Goal: Information Seeking & Learning: Find contact information

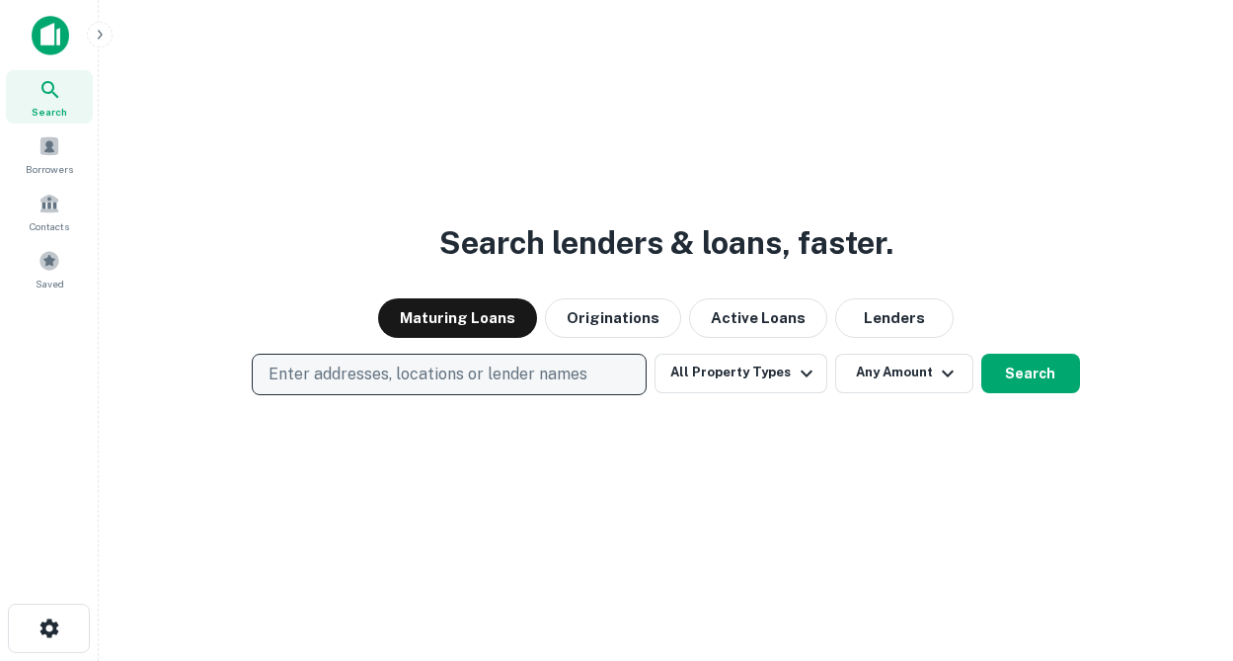
click at [478, 370] on p "Enter addresses, locations or lender names" at bounding box center [428, 374] width 319 height 24
click at [420, 379] on p "Enter addresses, locations or lender names" at bounding box center [428, 374] width 319 height 24
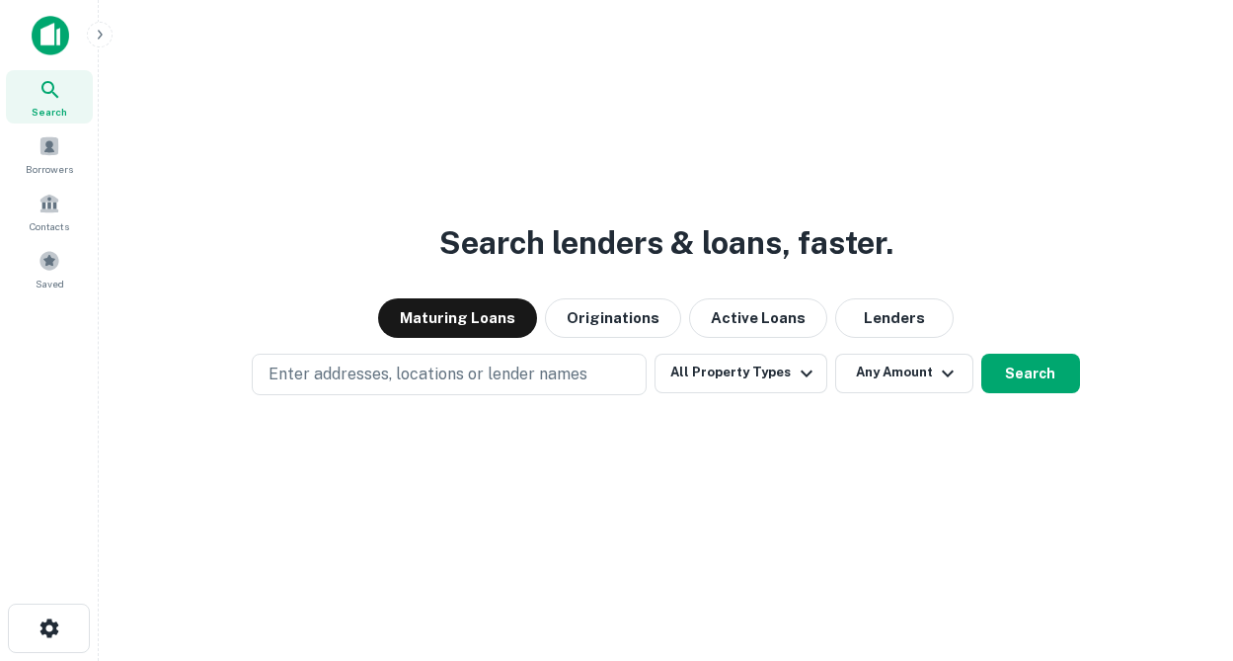
click at [53, 106] on span "Search" at bounding box center [50, 112] width 36 height 16
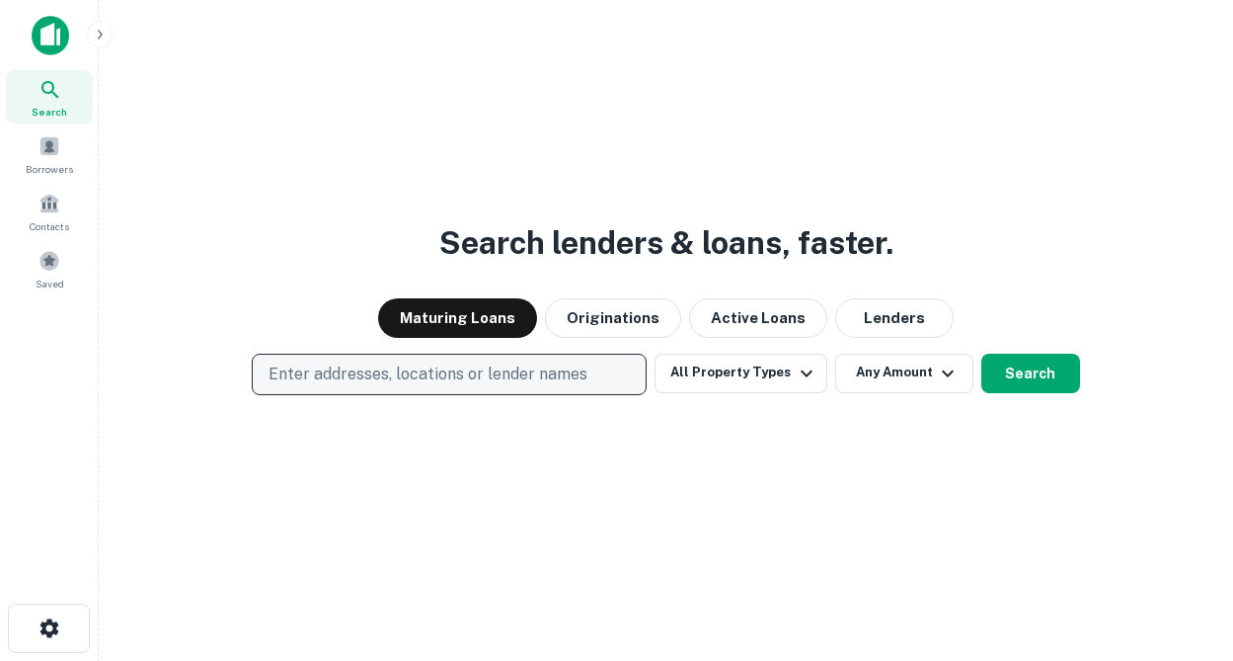
click at [306, 369] on p "Enter addresses, locations or lender names" at bounding box center [428, 374] width 319 height 24
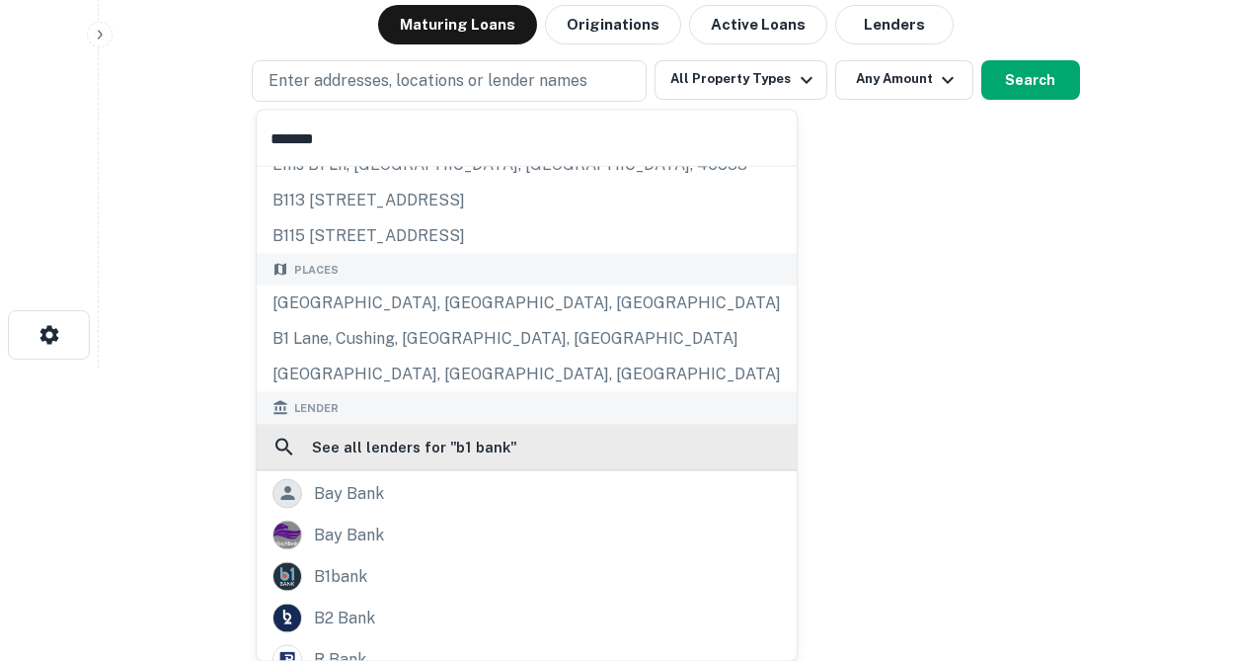
scroll to position [80, 0]
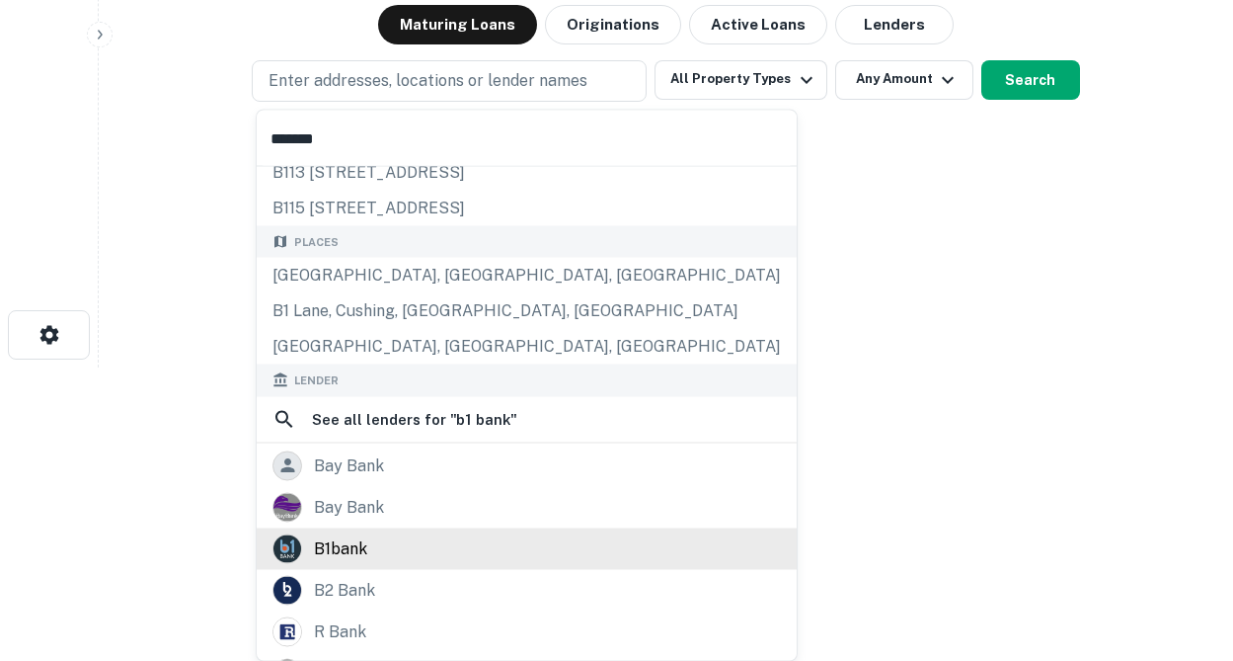
type input "*******"
click at [367, 545] on div "b1bank" at bounding box center [527, 548] width 509 height 30
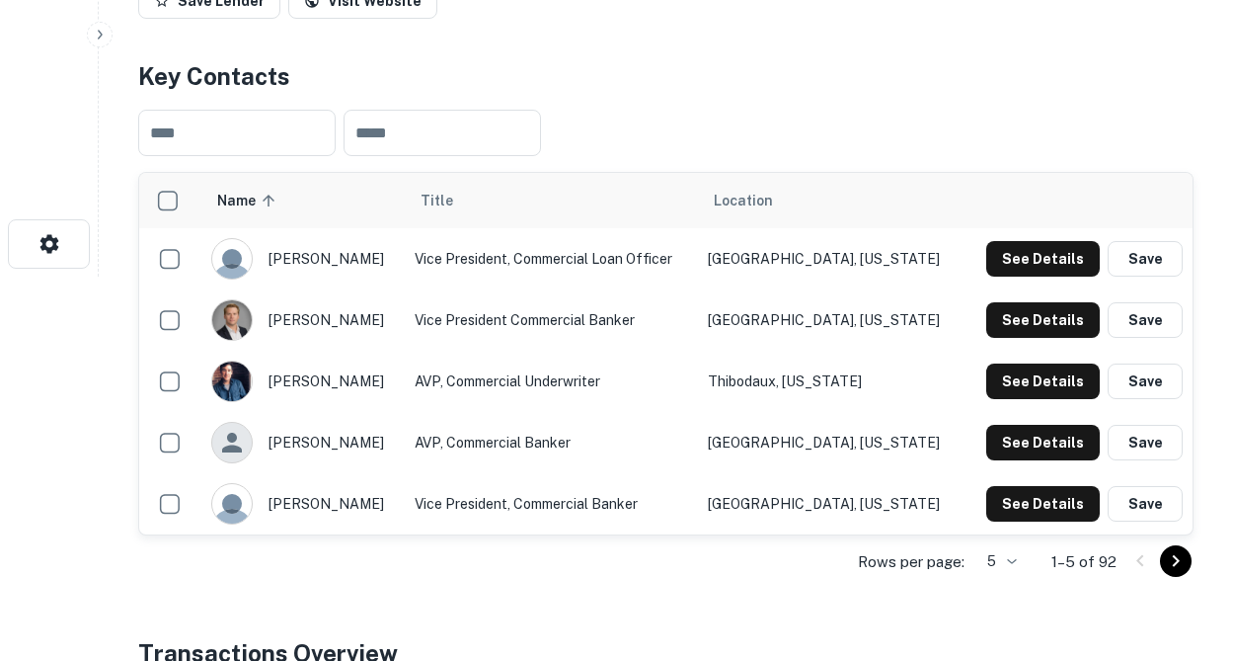
scroll to position [391, 0]
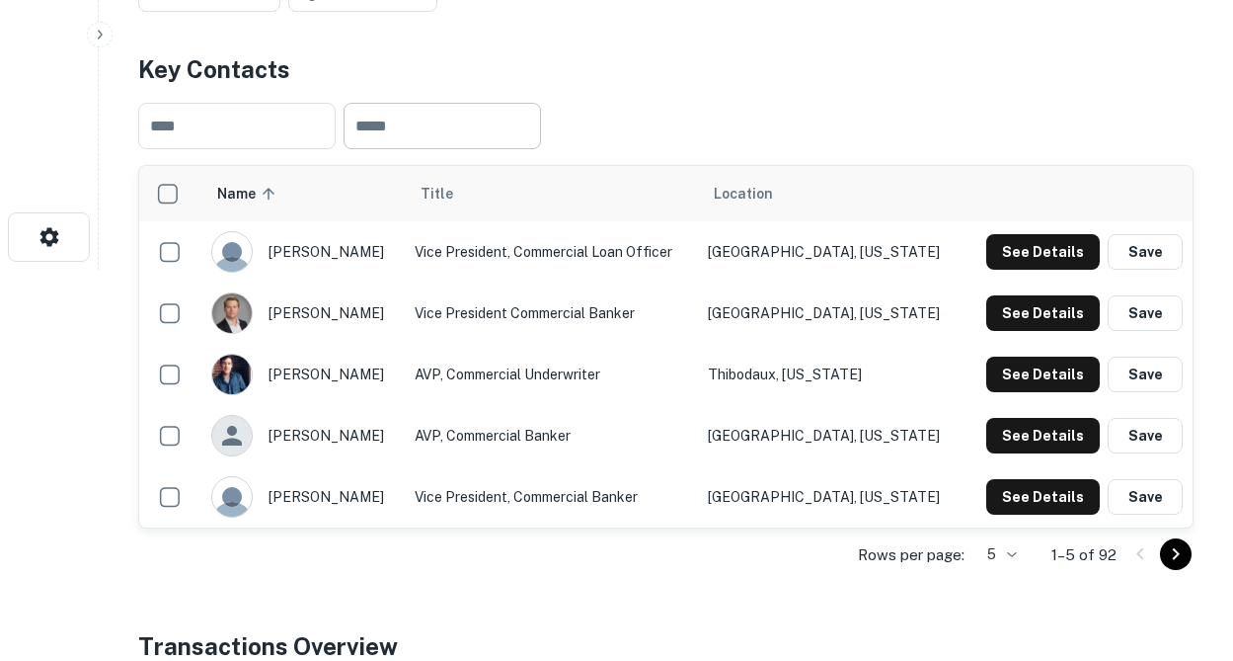
click at [417, 132] on input "text" at bounding box center [443, 126] width 198 height 46
click at [392, 117] on input "text" at bounding box center [443, 126] width 198 height 46
click at [1047, 495] on button "See Details" at bounding box center [1044, 497] width 114 height 36
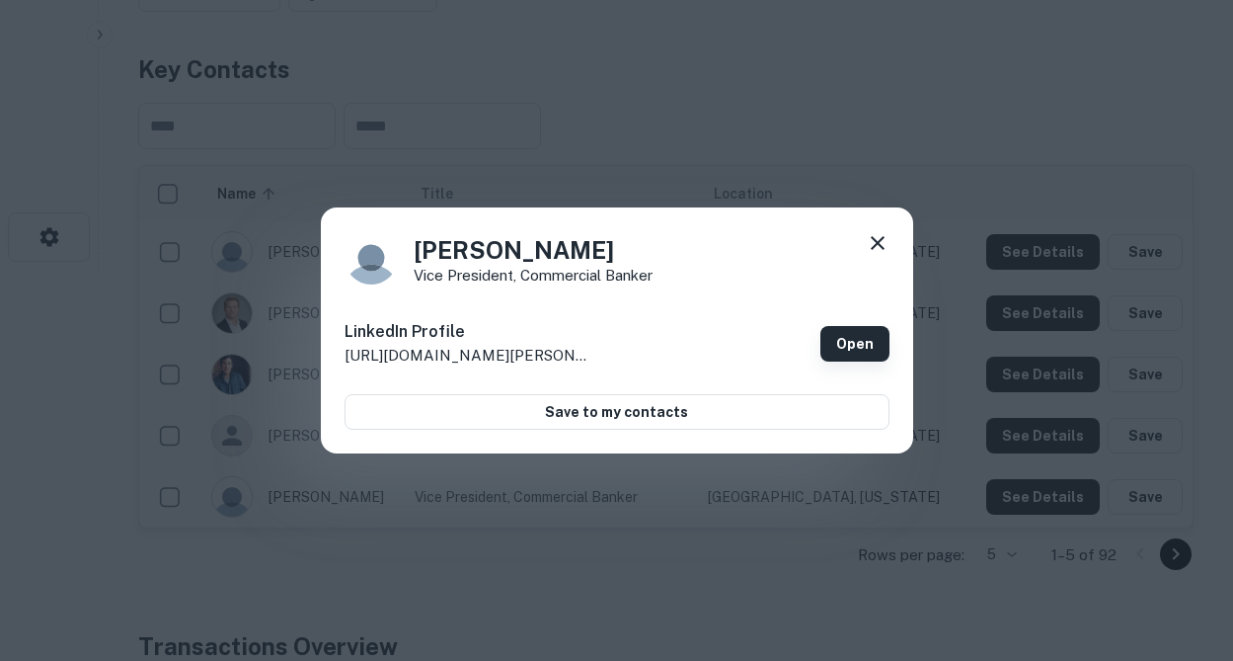
click at [846, 343] on link "Open" at bounding box center [855, 344] width 69 height 36
click at [885, 237] on icon at bounding box center [878, 243] width 24 height 24
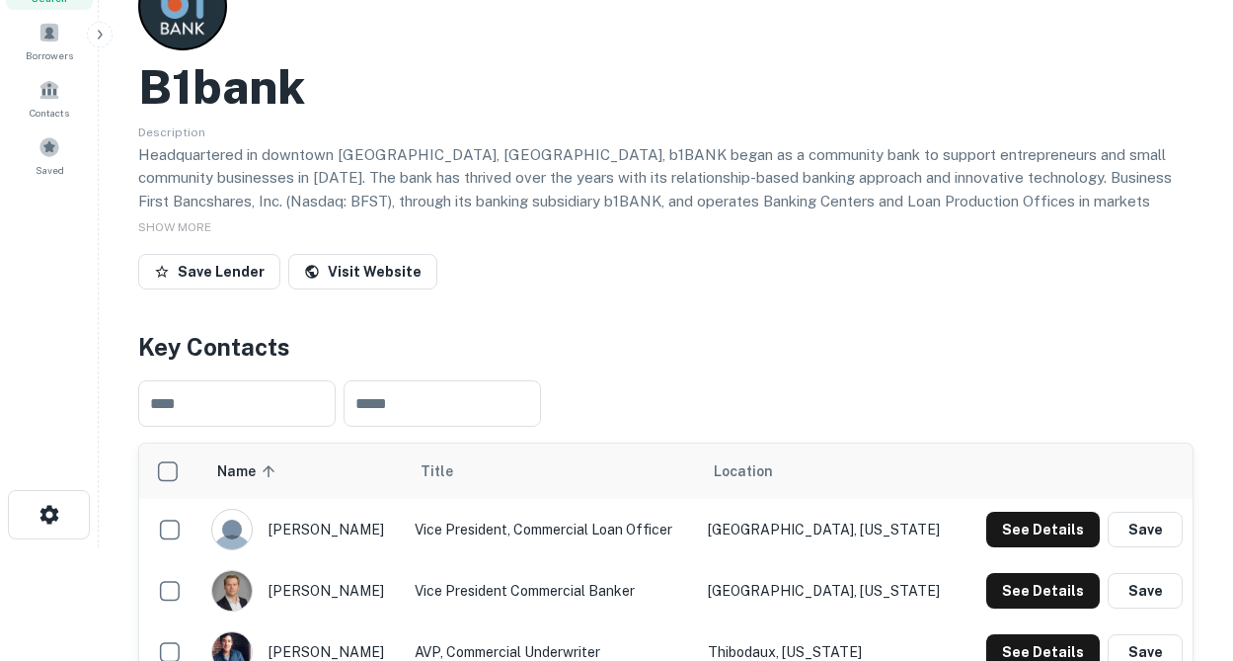
scroll to position [0, 0]
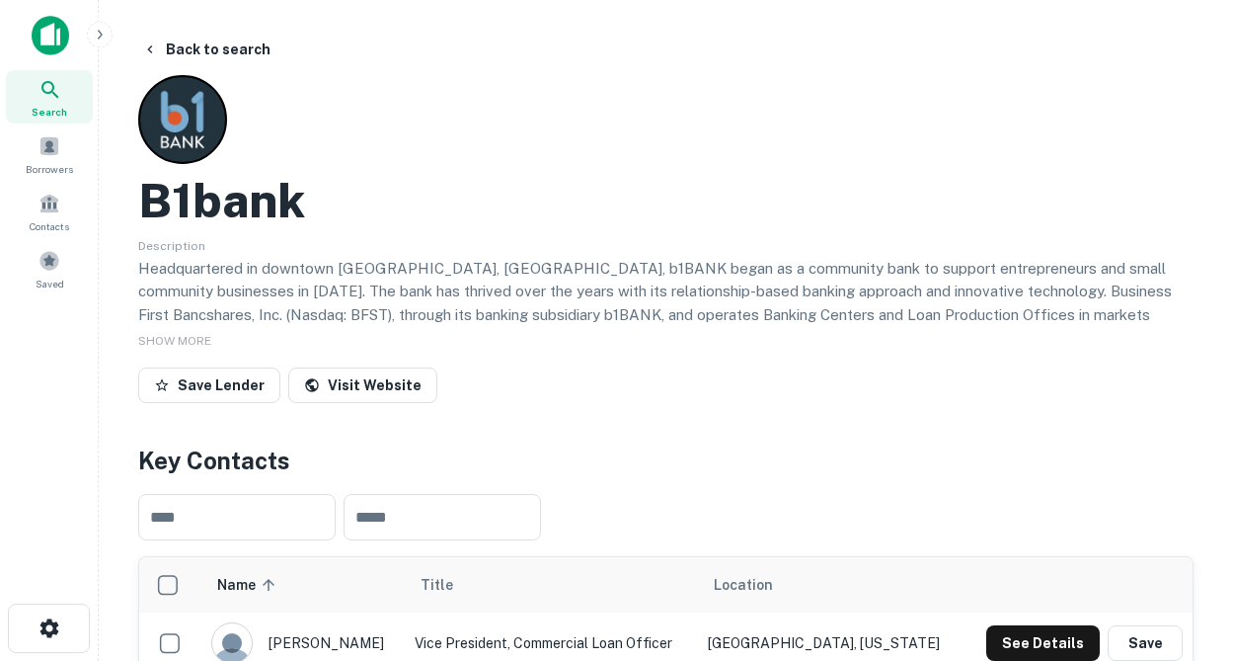
click at [58, 98] on icon at bounding box center [51, 90] width 24 height 24
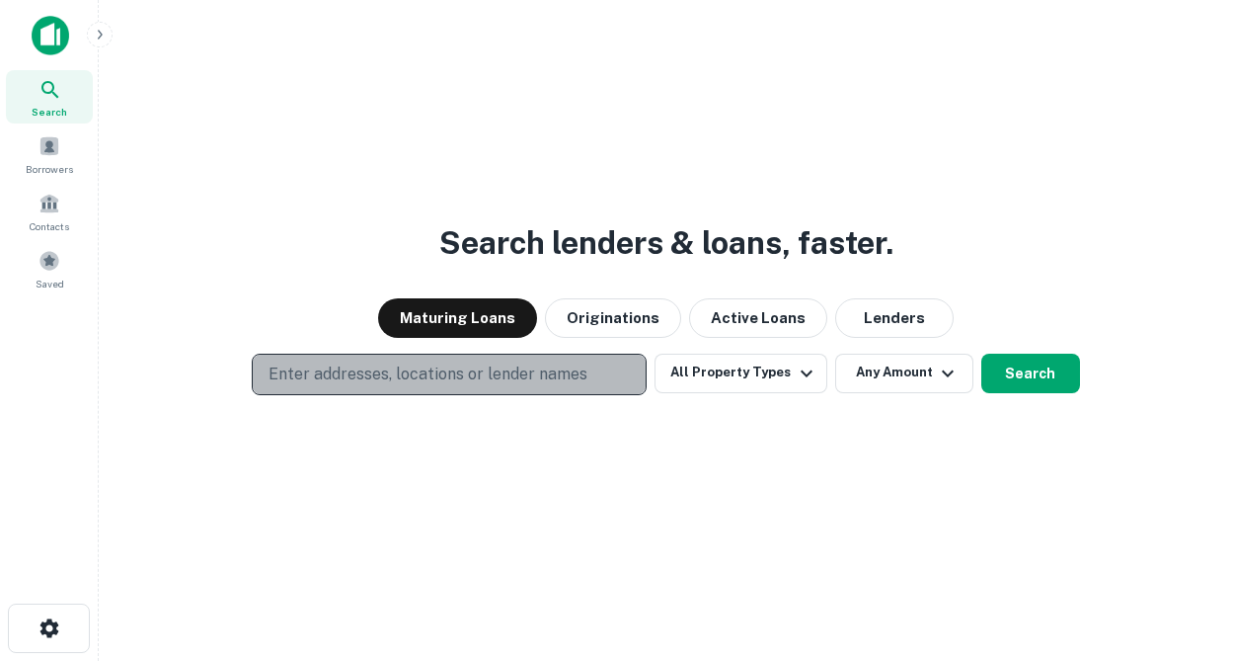
click at [377, 374] on p "Enter addresses, locations or lender names" at bounding box center [428, 374] width 319 height 24
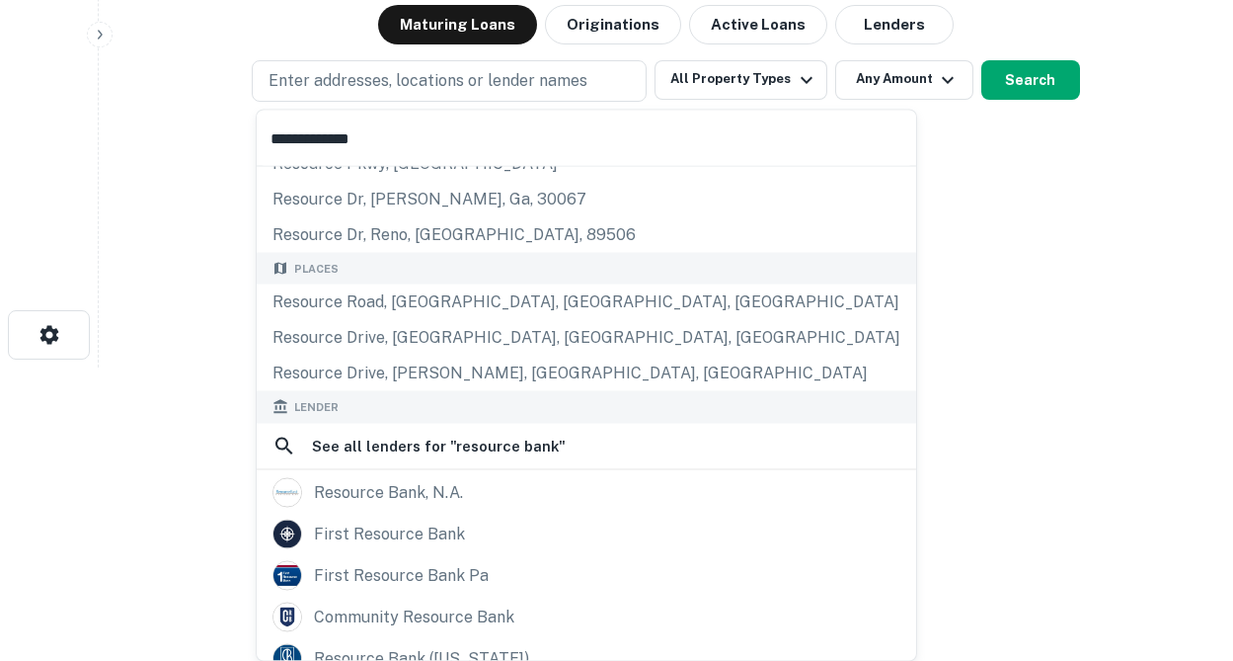
scroll to position [86, 0]
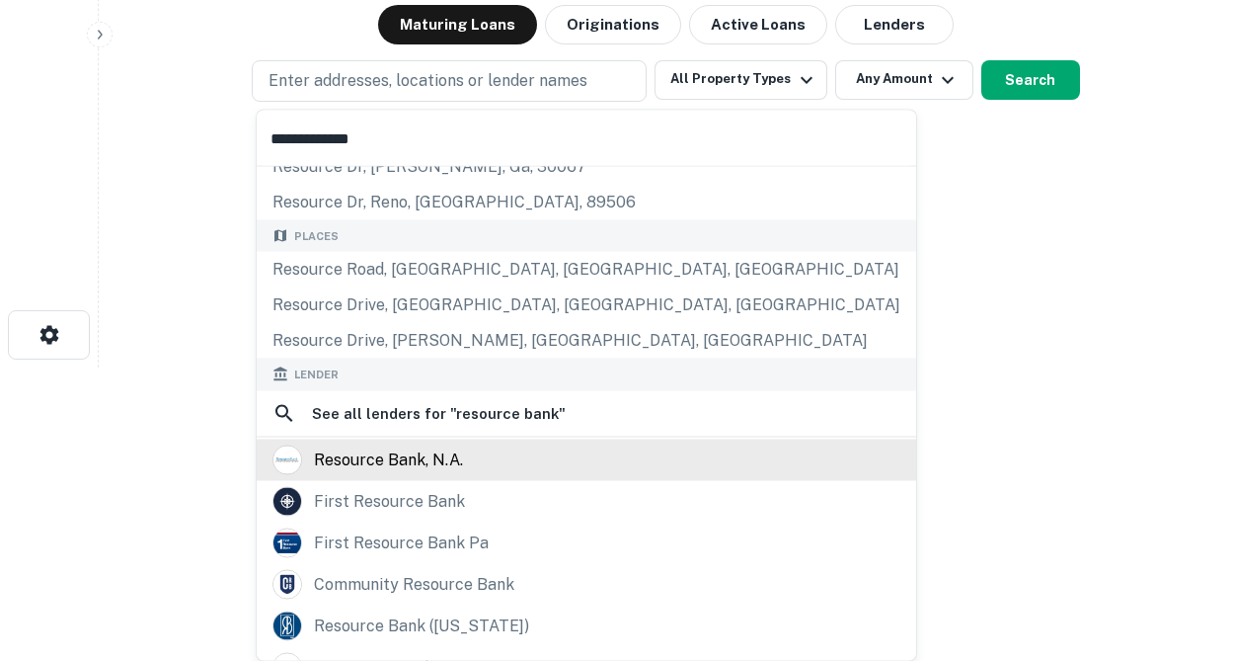
type input "**********"
click at [393, 455] on div "resource bank, n.a." at bounding box center [388, 459] width 149 height 30
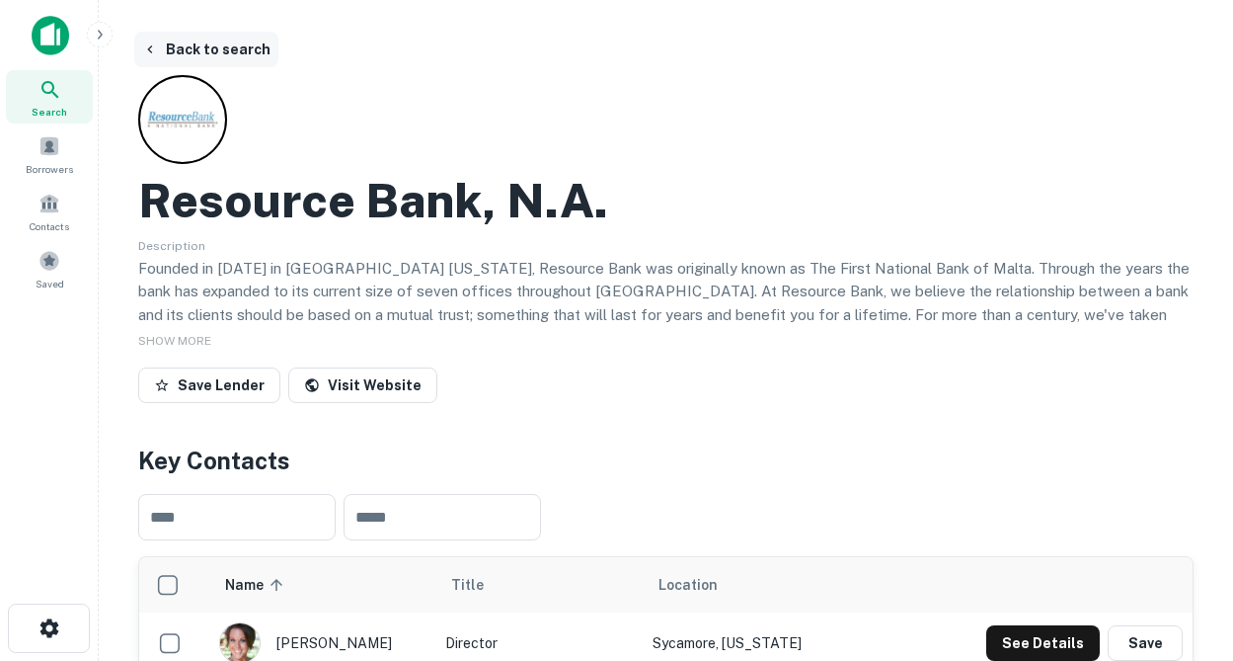
click at [171, 45] on button "Back to search" at bounding box center [206, 50] width 144 height 36
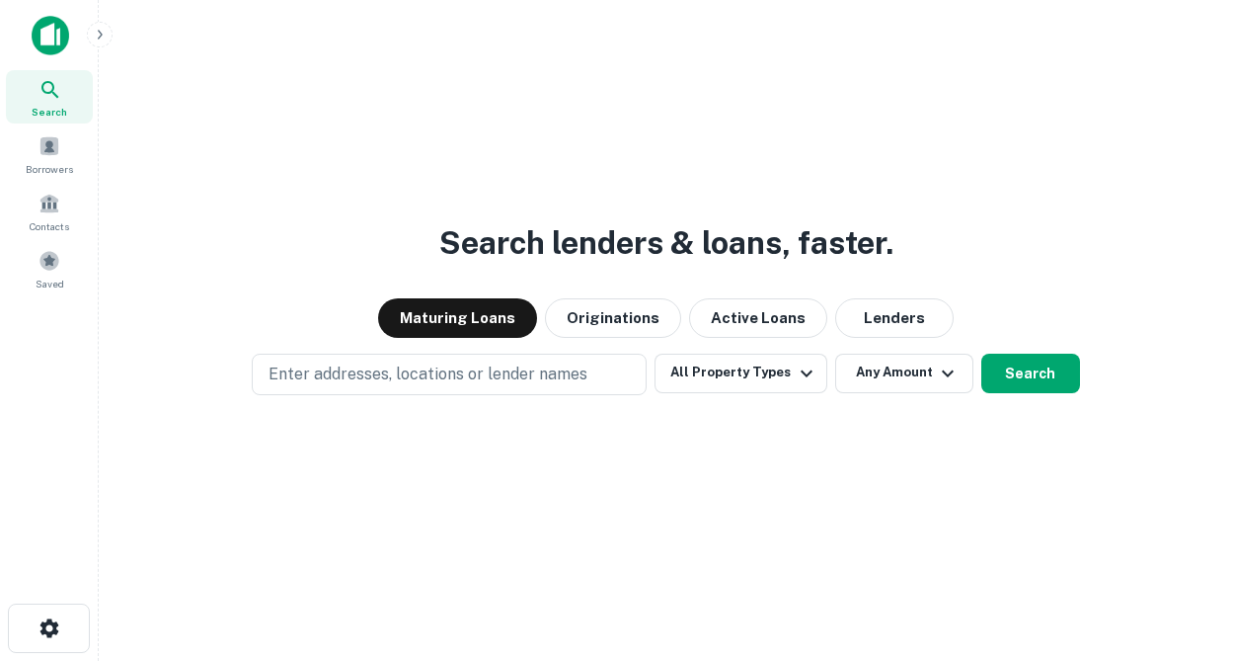
scroll to position [32, 0]
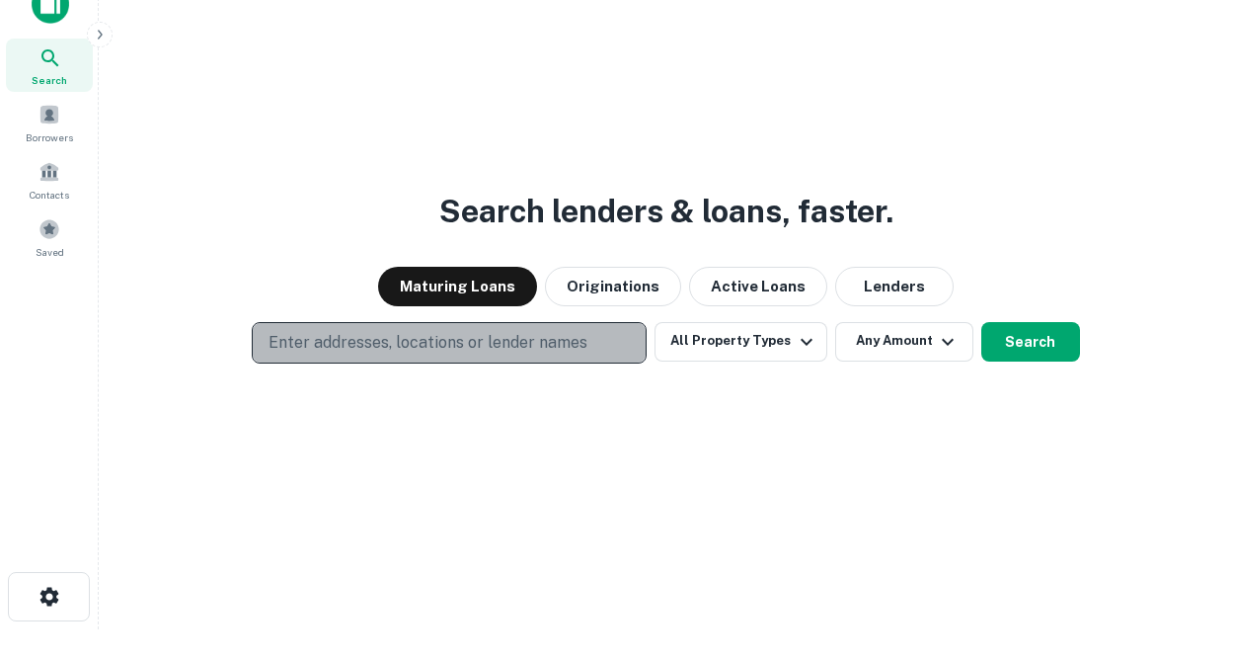
click at [376, 348] on p "Enter addresses, locations or lender names" at bounding box center [428, 343] width 319 height 24
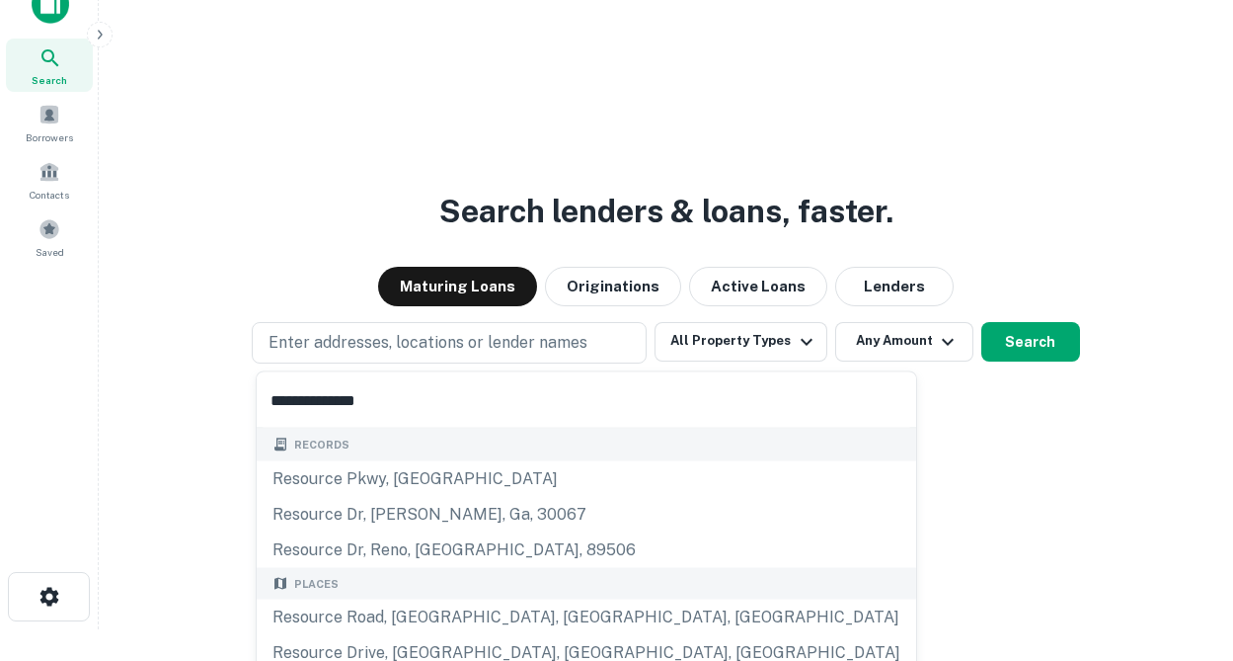
scroll to position [293, 0]
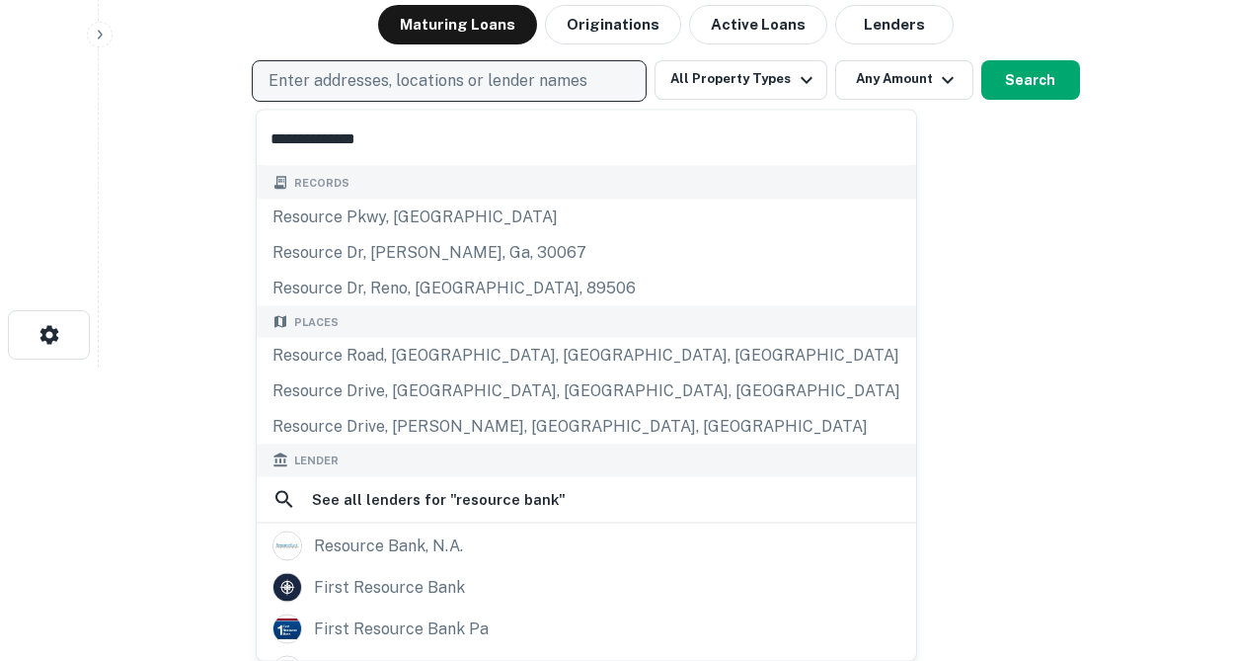
type input "**********"
click at [402, 91] on p "Enter addresses, locations or lender names" at bounding box center [428, 81] width 319 height 24
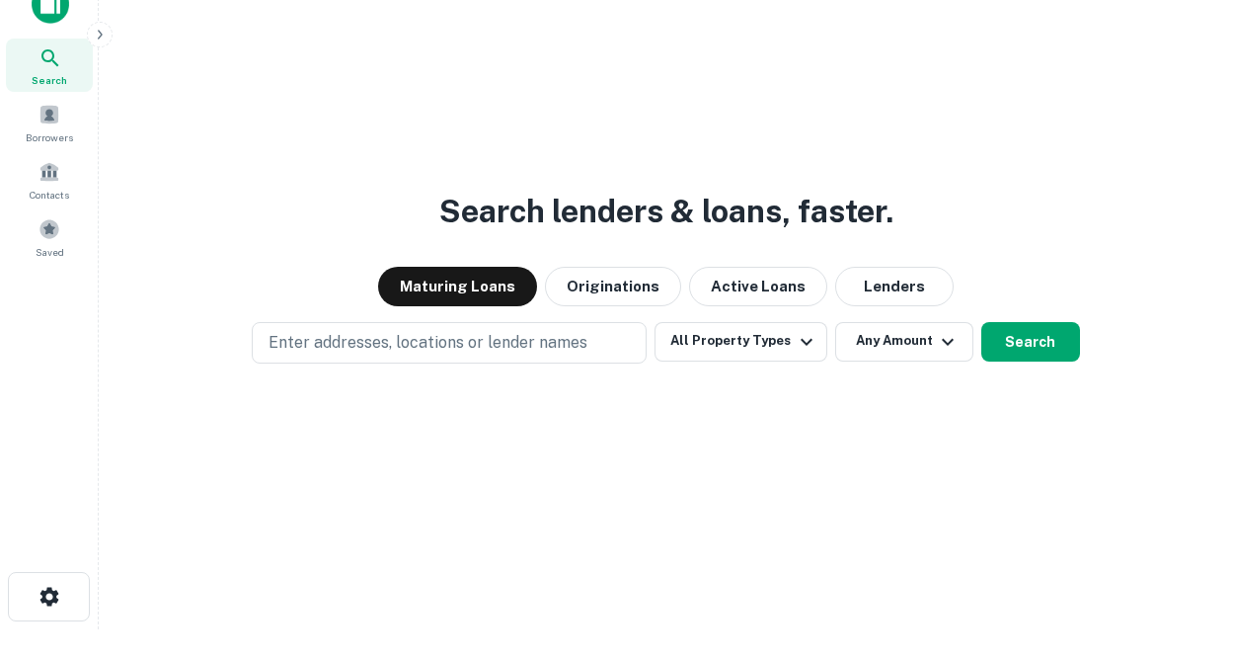
scroll to position [32, 0]
click at [835, 286] on button "Lenders" at bounding box center [894, 287] width 119 height 40
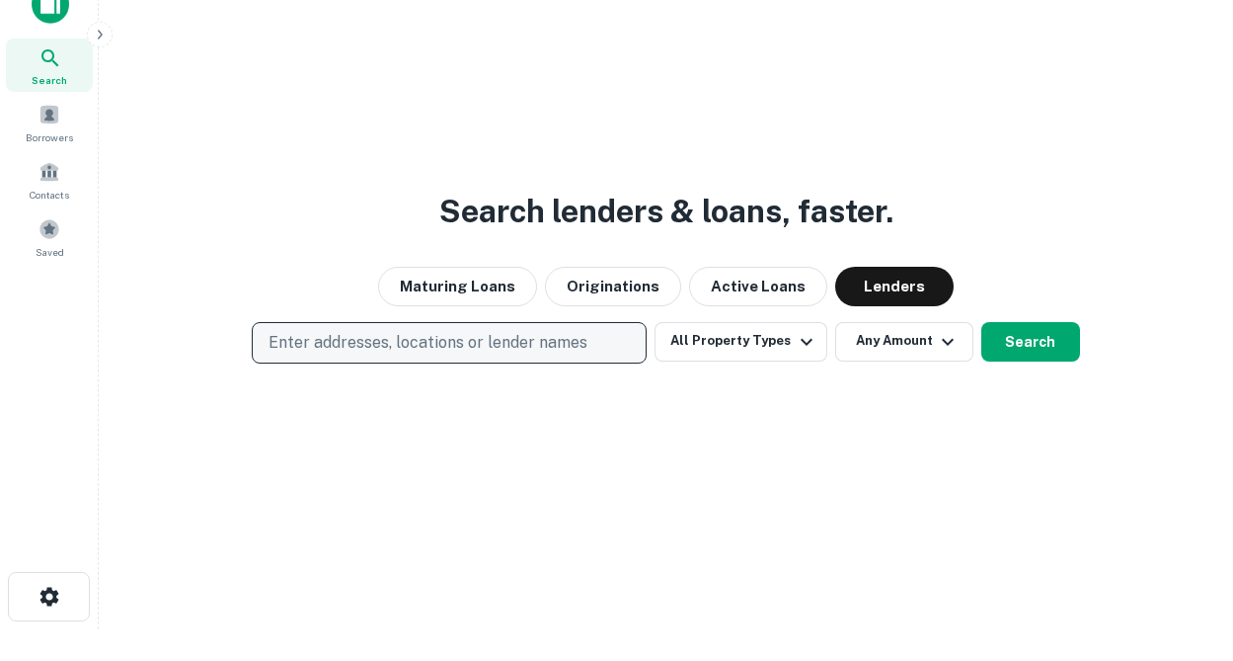
click at [390, 337] on p "Enter addresses, locations or lender names" at bounding box center [428, 343] width 319 height 24
type input "*********"
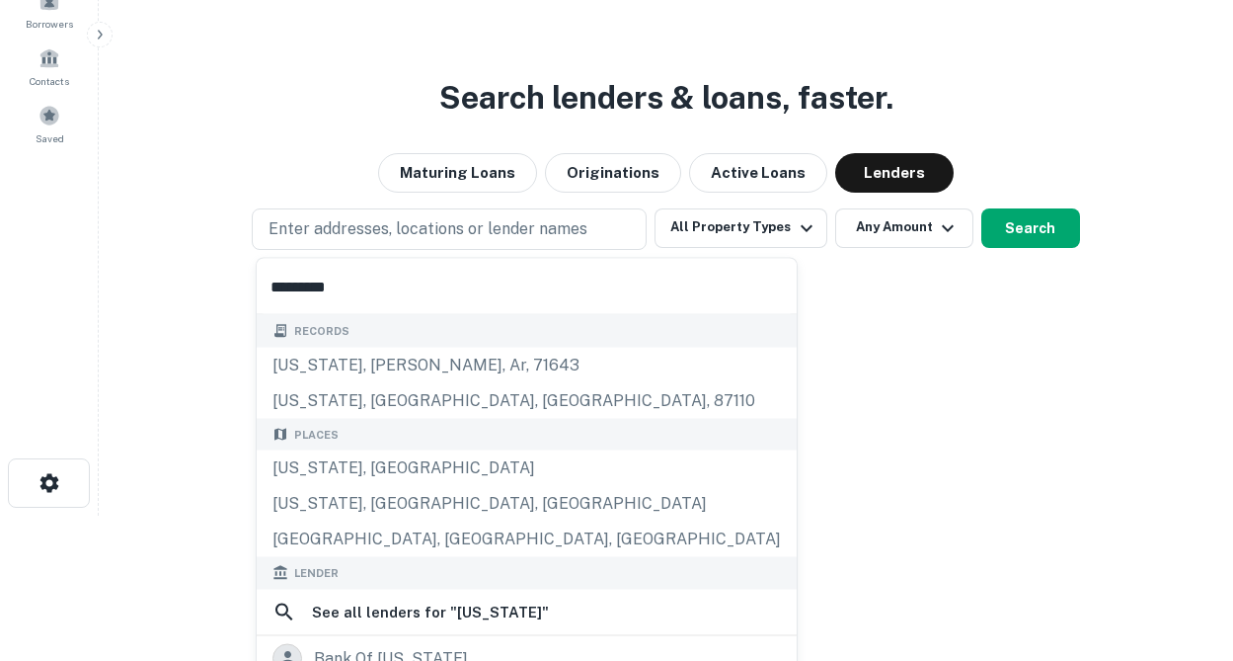
scroll to position [160, 0]
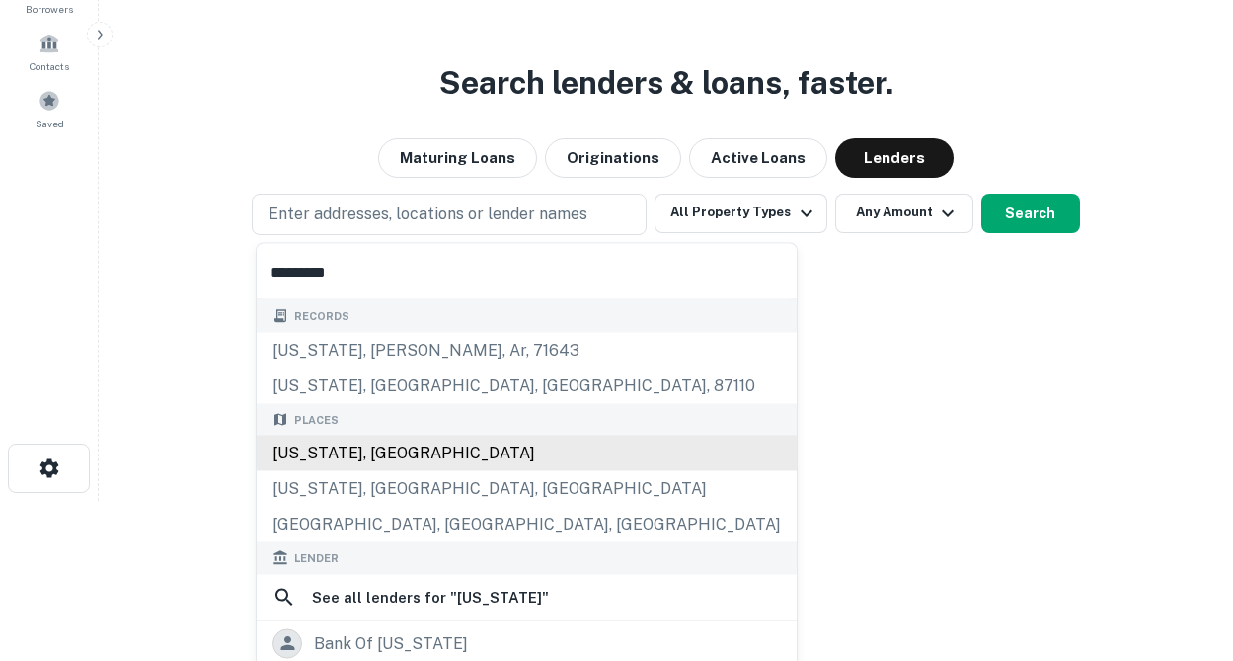
click at [341, 453] on div "Louisiana, USA" at bounding box center [527, 454] width 540 height 36
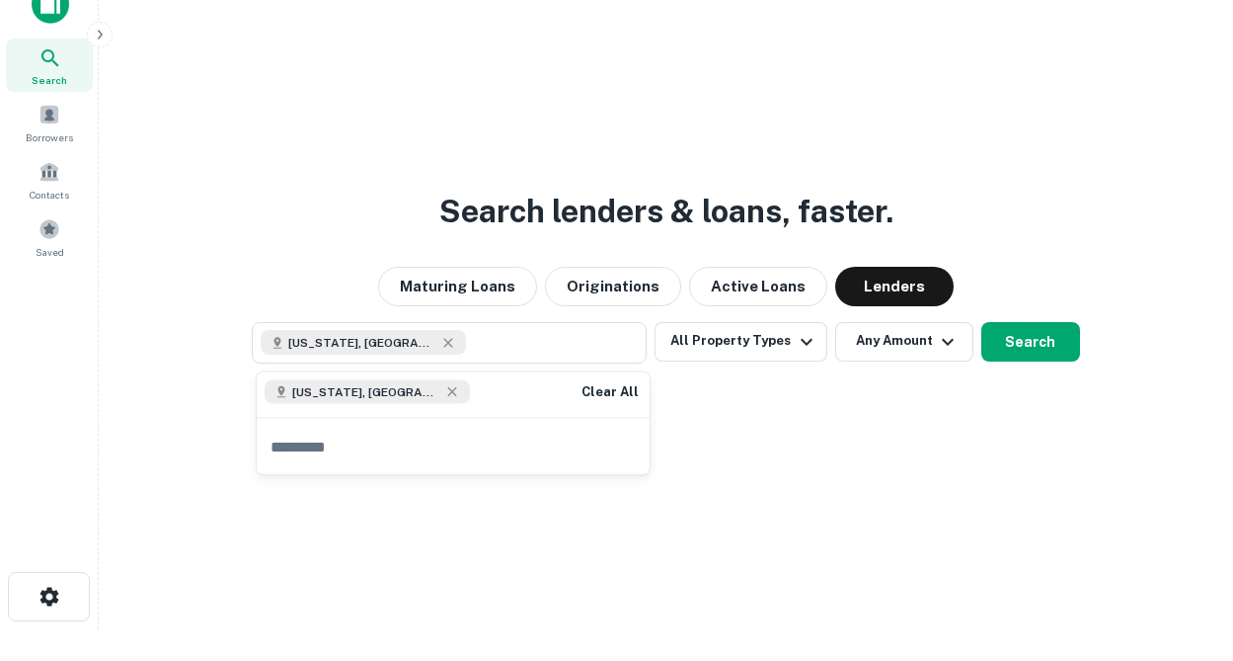
scroll to position [32, 0]
click at [699, 444] on div "Search lenders & loans, faster. Maturing Loans Originations Active Loans Lender…" at bounding box center [666, 346] width 1103 height 661
click at [1024, 348] on button "Search" at bounding box center [1031, 342] width 99 height 40
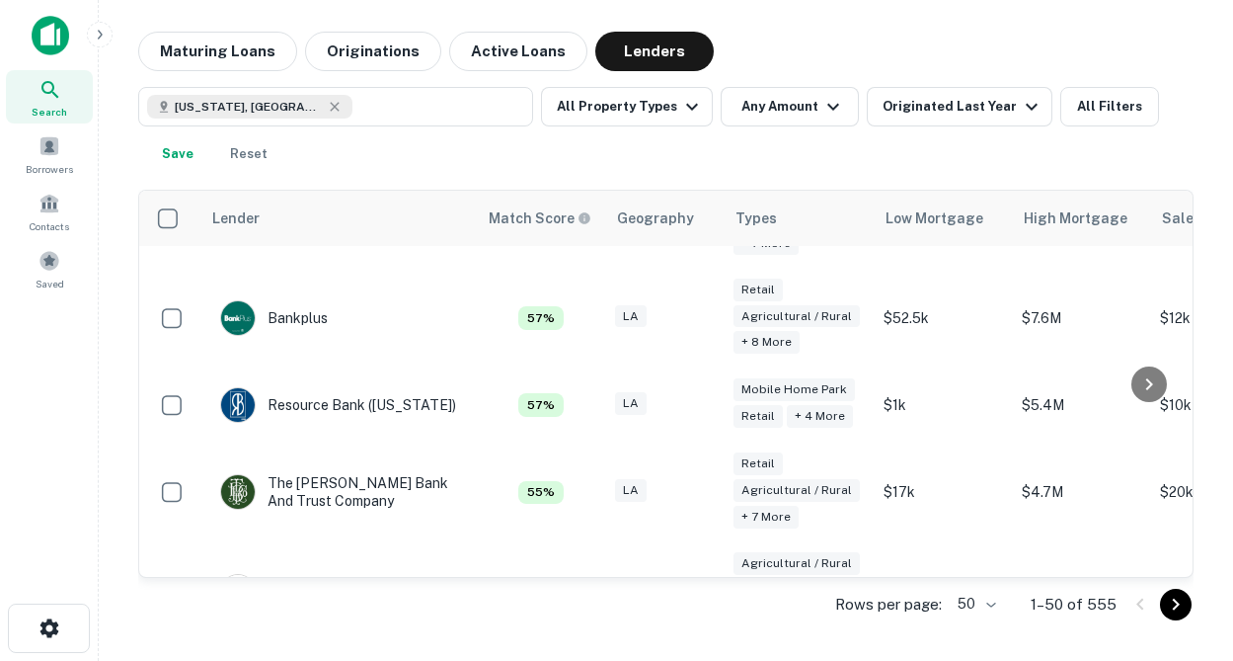
scroll to position [783, 0]
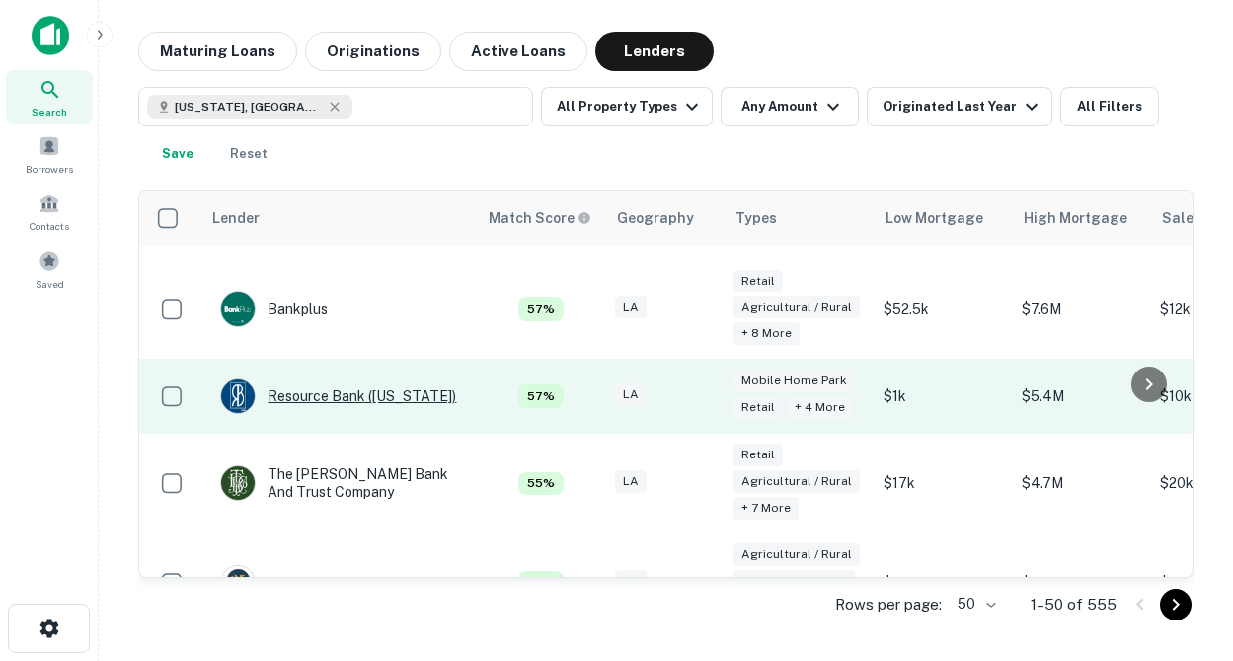
click at [358, 397] on div "Resource Bank (louisiana)" at bounding box center [338, 396] width 236 height 36
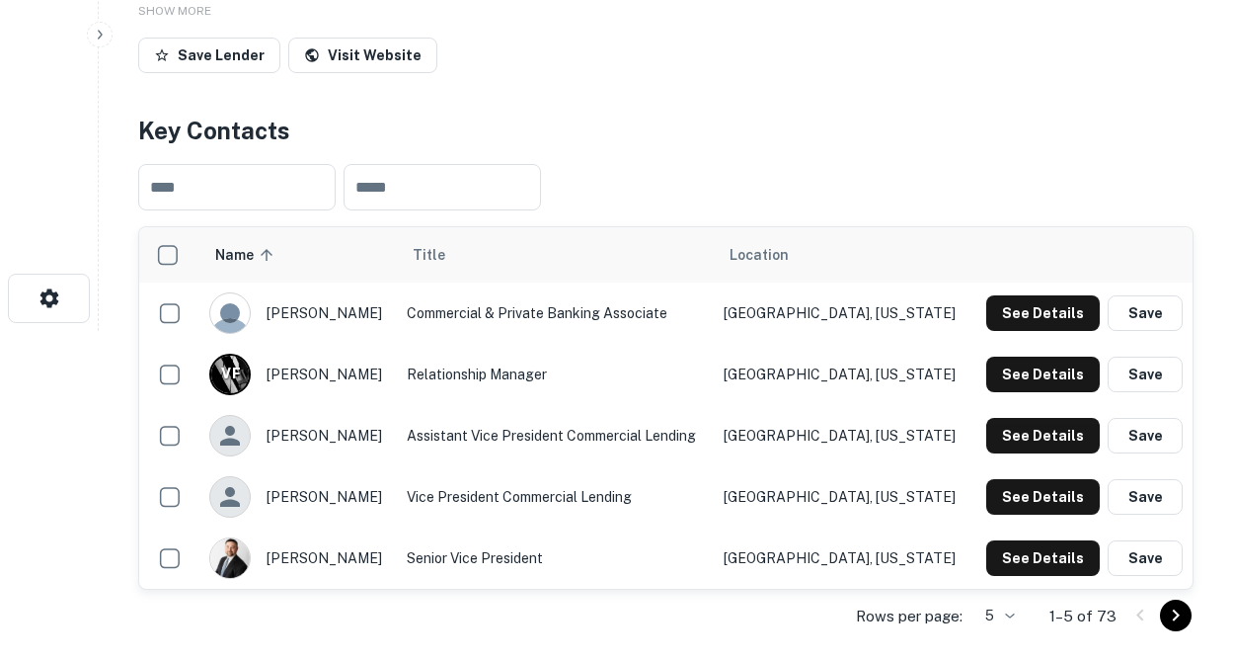
scroll to position [331, 0]
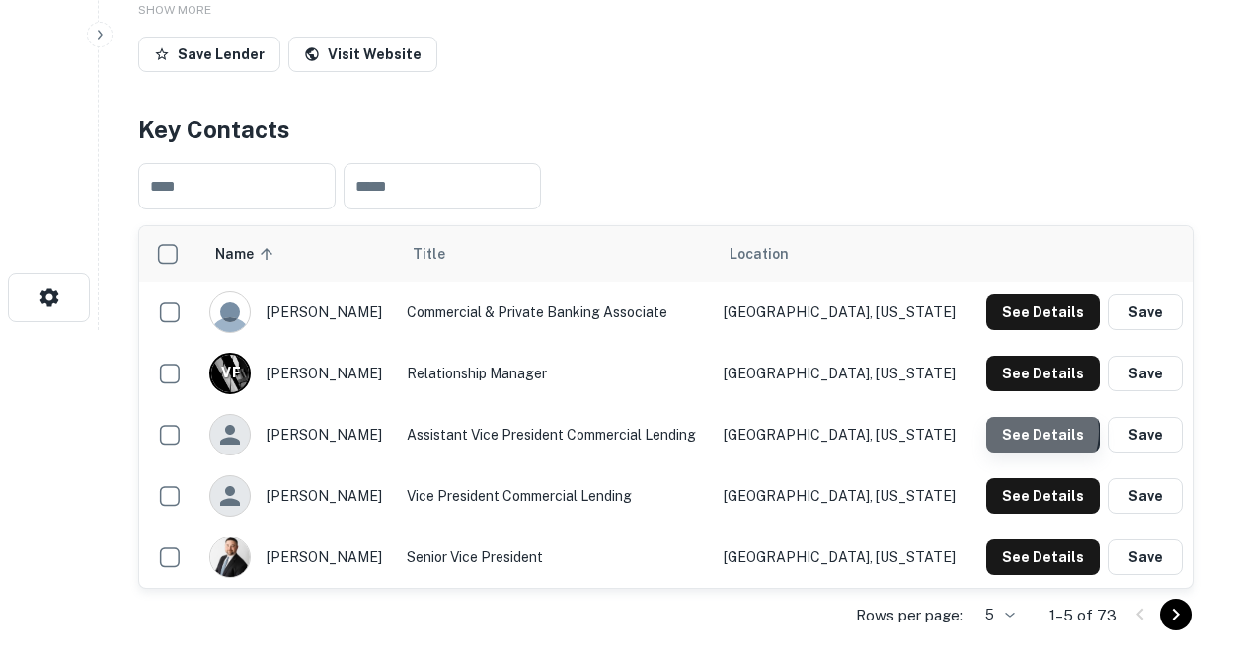
click at [1033, 432] on button "See Details" at bounding box center [1044, 435] width 114 height 36
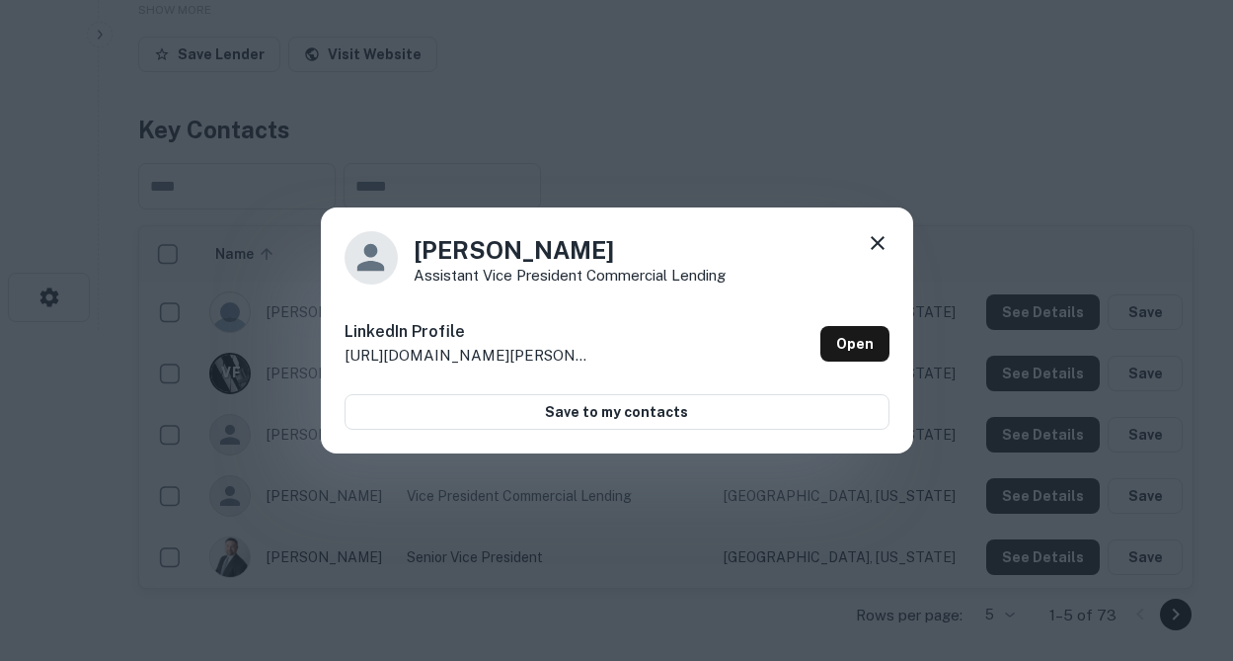
click at [890, 245] on div "Hunter Walker Assistant Vice President Commercial Lending LinkedIn Profile http…" at bounding box center [617, 330] width 593 height 247
click at [874, 244] on icon at bounding box center [878, 243] width 14 height 14
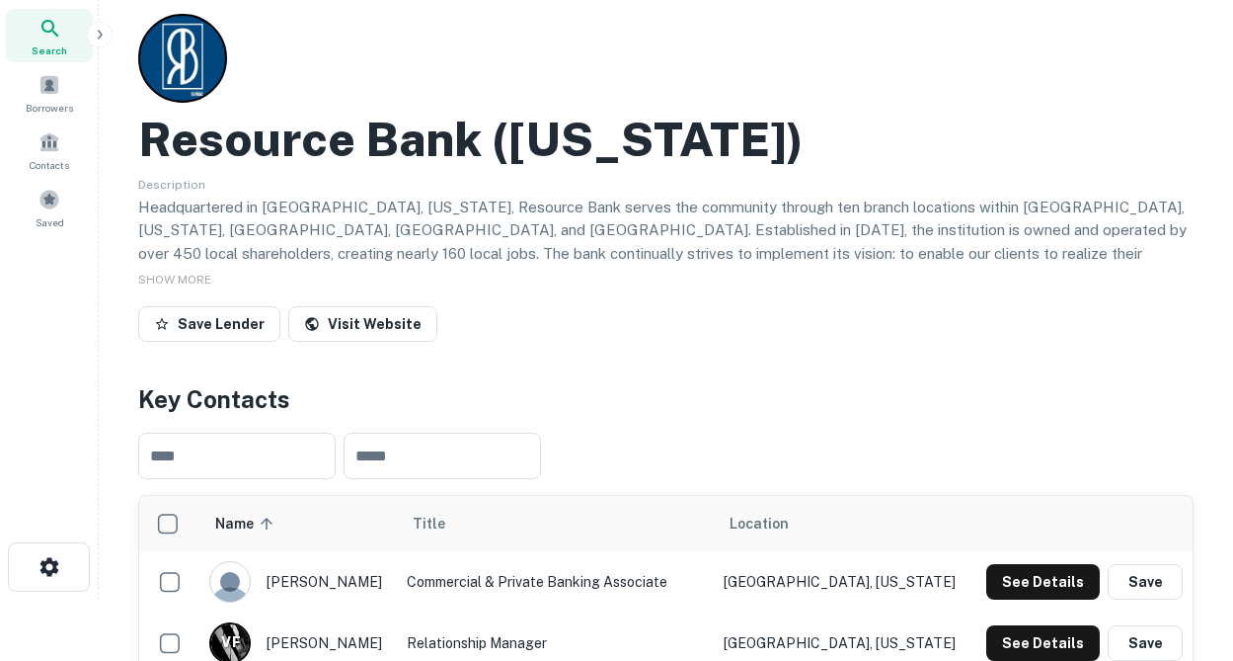
scroll to position [0, 0]
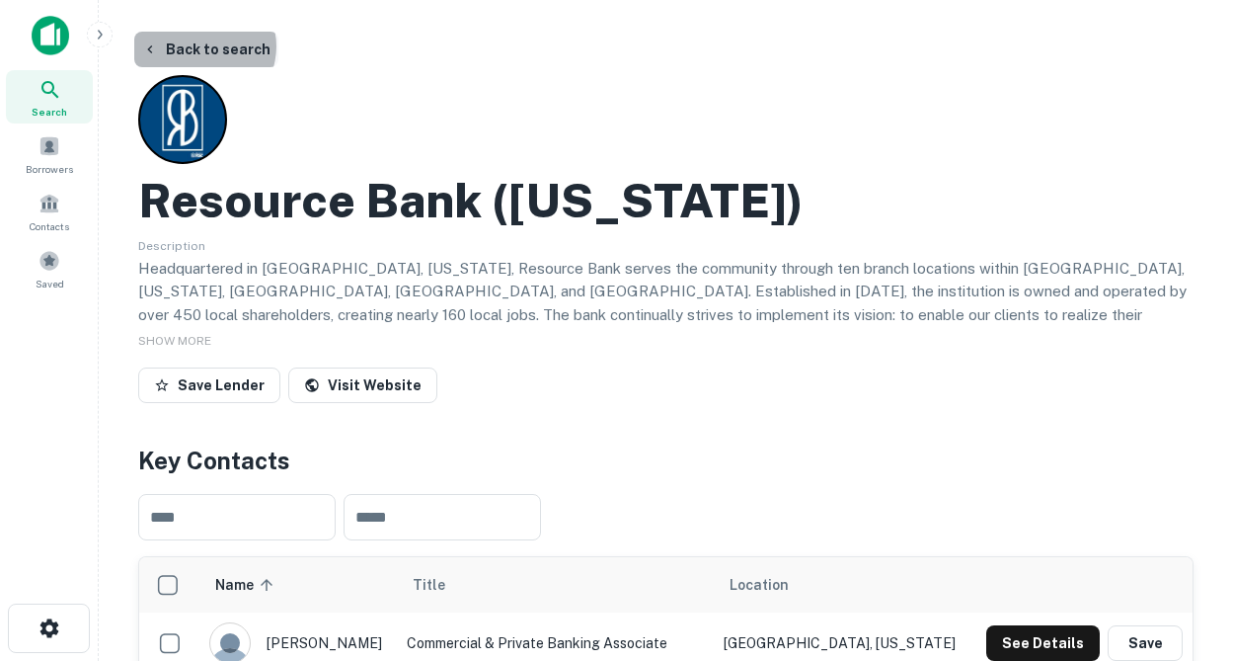
click at [203, 46] on button "Back to search" at bounding box center [206, 50] width 144 height 36
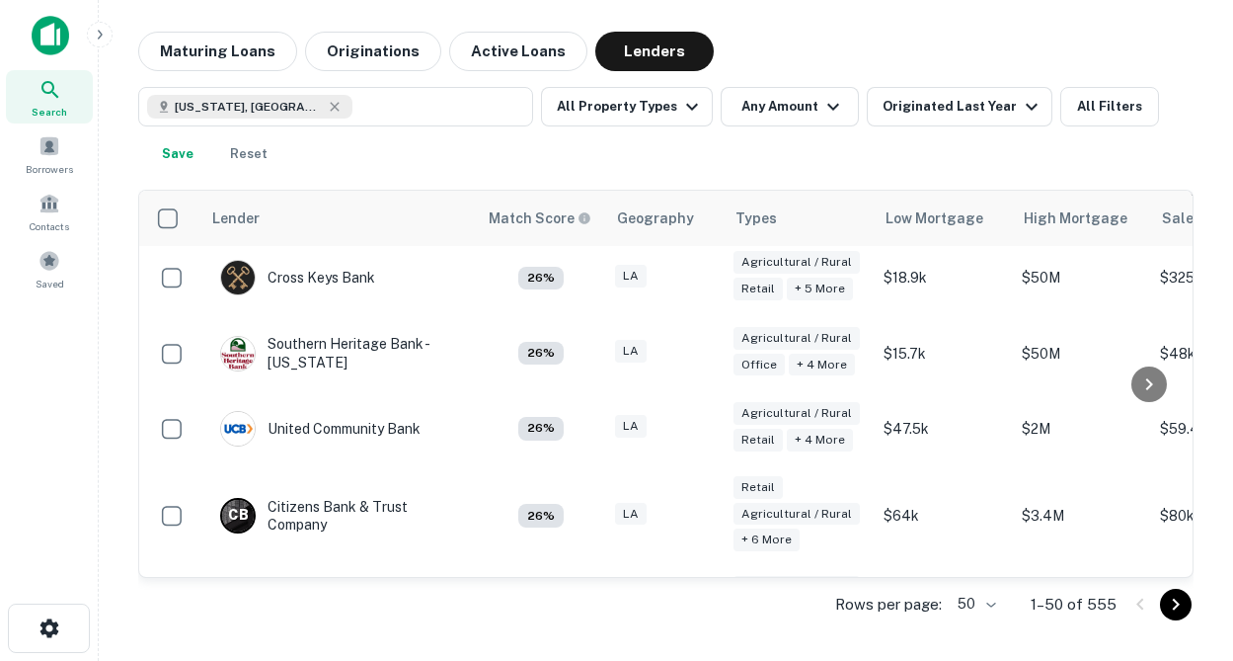
scroll to position [2924, 0]
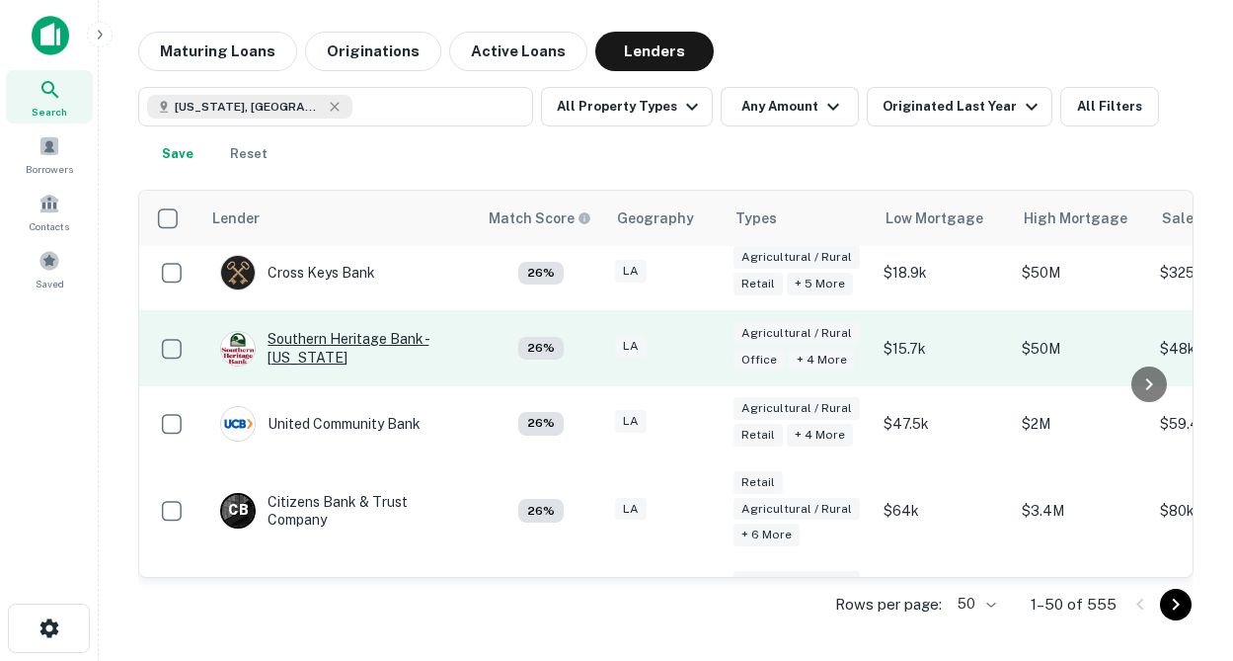
click at [340, 342] on div "Southern Heritage Bank - Louisiana" at bounding box center [338, 348] width 237 height 36
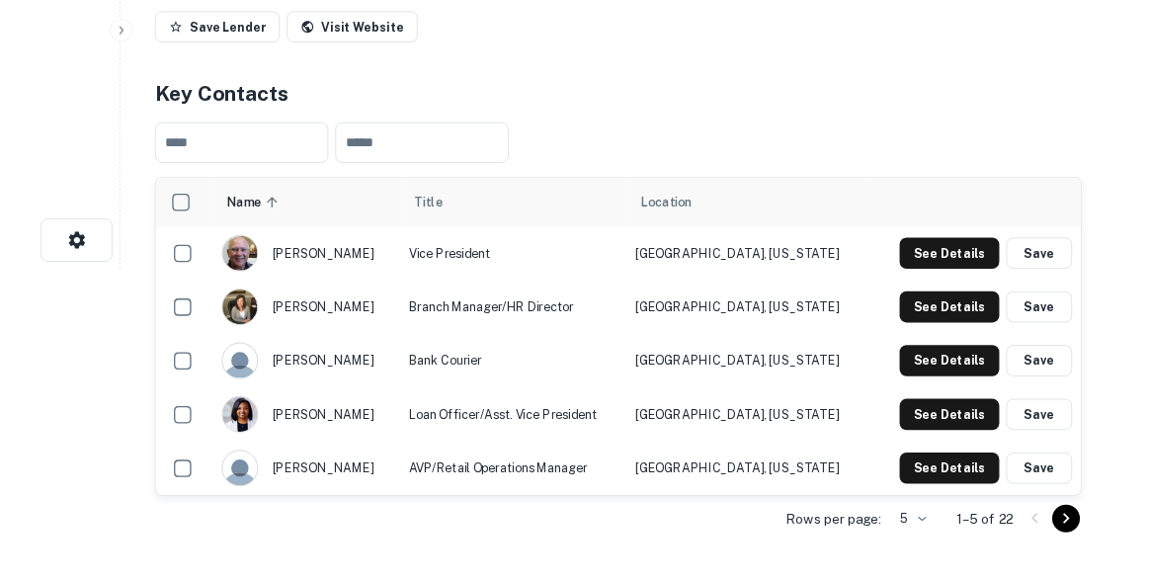
scroll to position [359, 0]
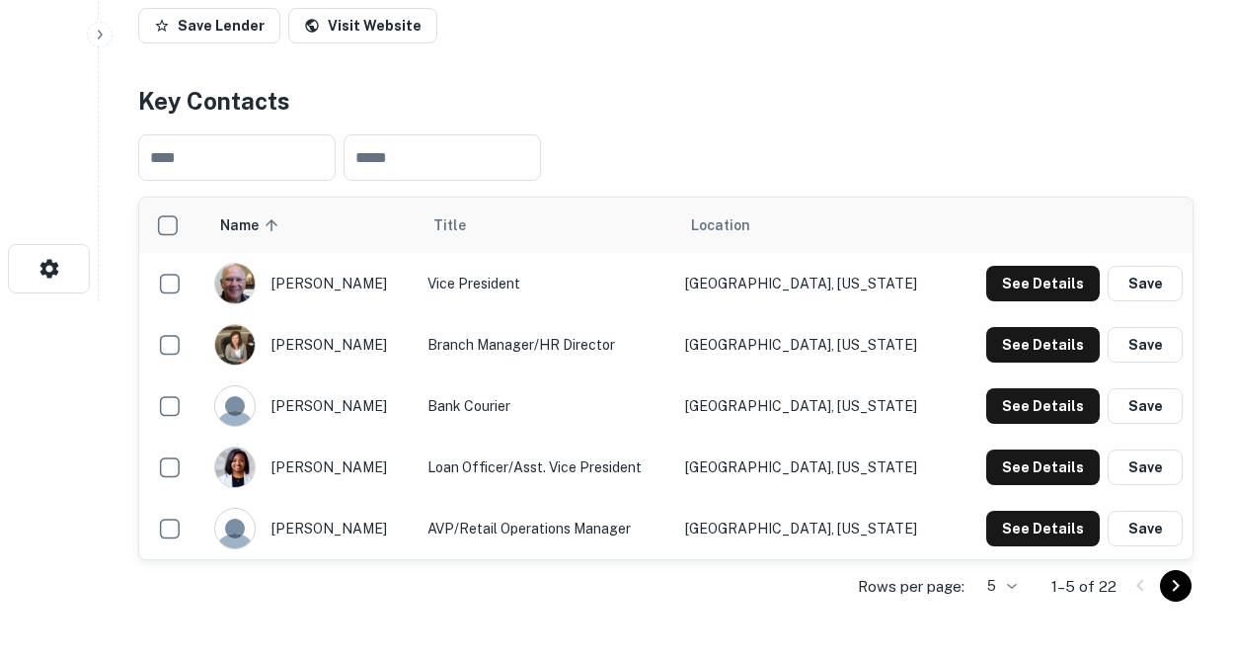
click at [337, 282] on div "paul funderburk" at bounding box center [310, 283] width 193 height 41
click at [1021, 288] on button "See Details" at bounding box center [1044, 284] width 114 height 36
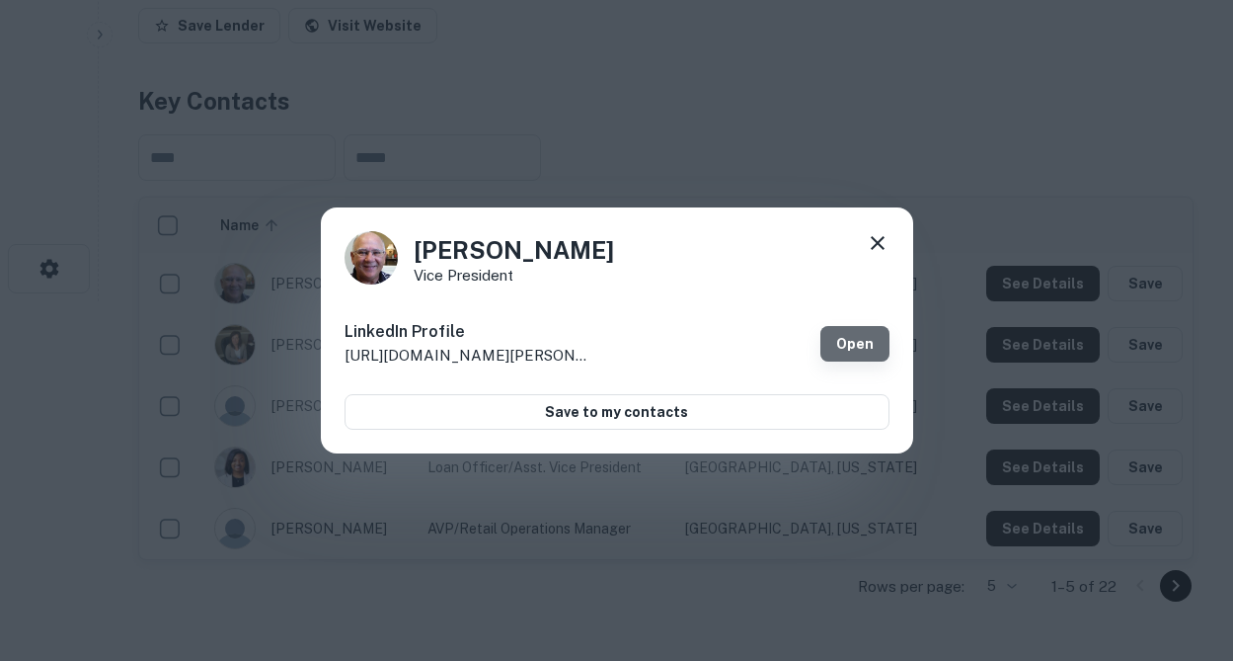
click at [846, 338] on link "Open" at bounding box center [855, 344] width 69 height 36
click at [879, 235] on icon at bounding box center [878, 243] width 24 height 24
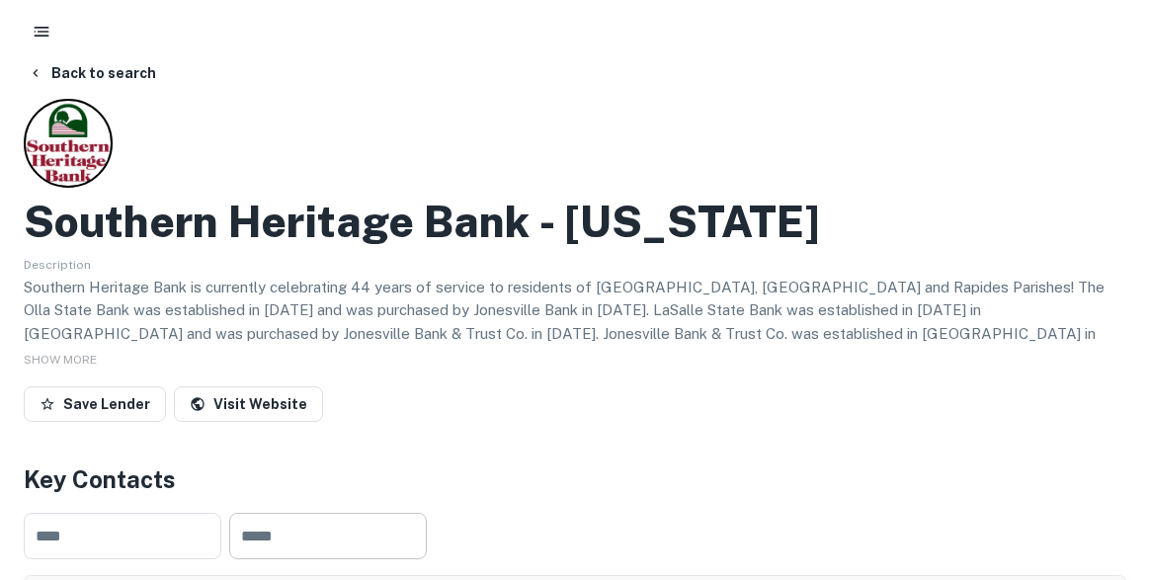
scroll to position [0, 0]
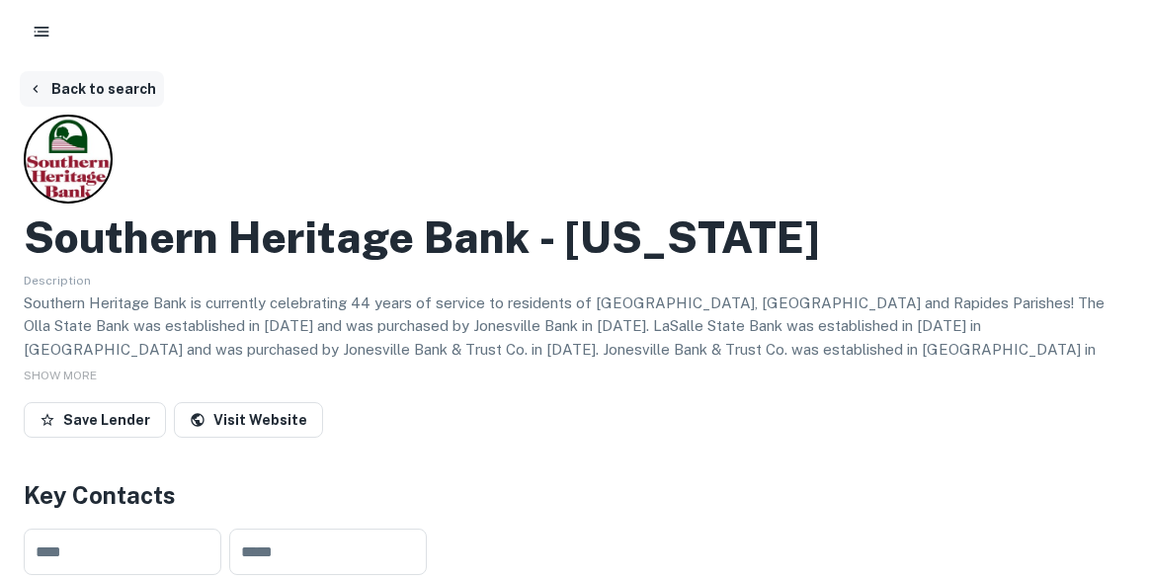
click at [125, 90] on button "Back to search" at bounding box center [92, 89] width 144 height 36
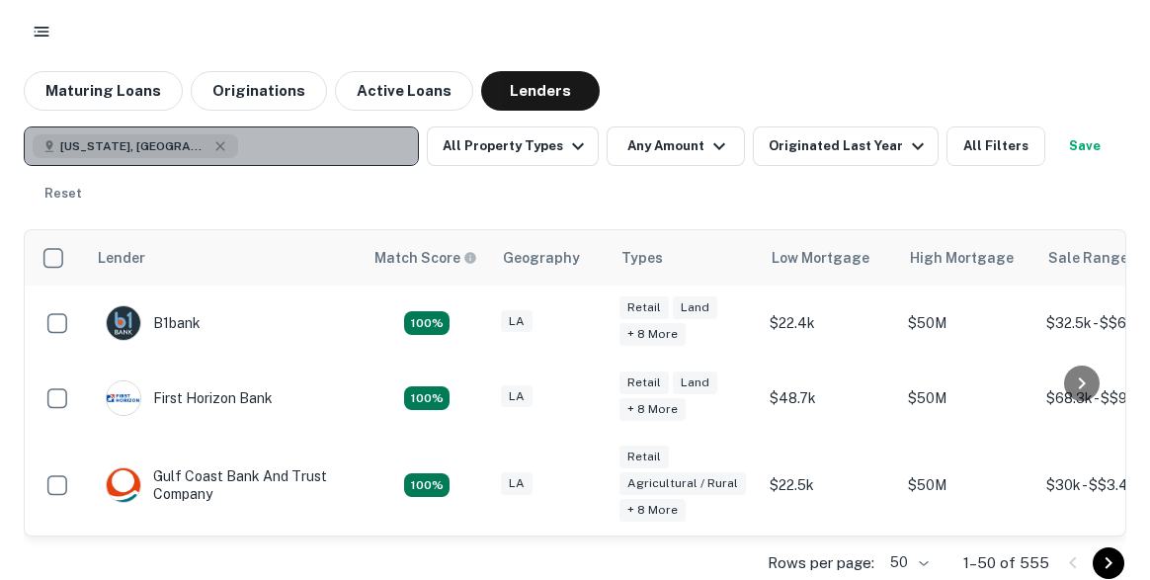
click at [264, 142] on button "Louisiana, USA" at bounding box center [221, 146] width 395 height 40
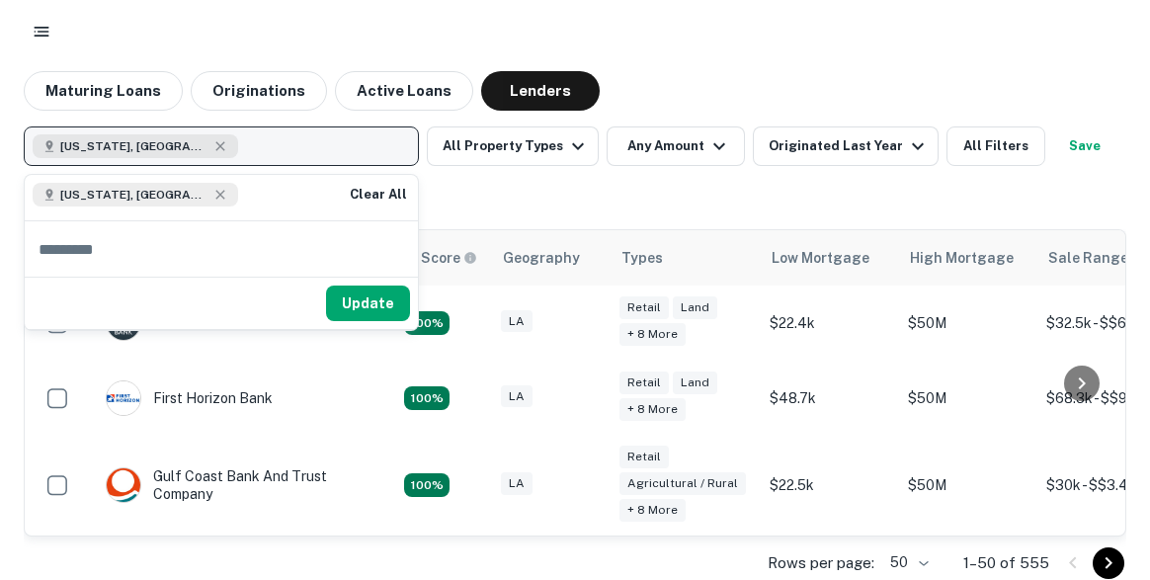
type input "*"
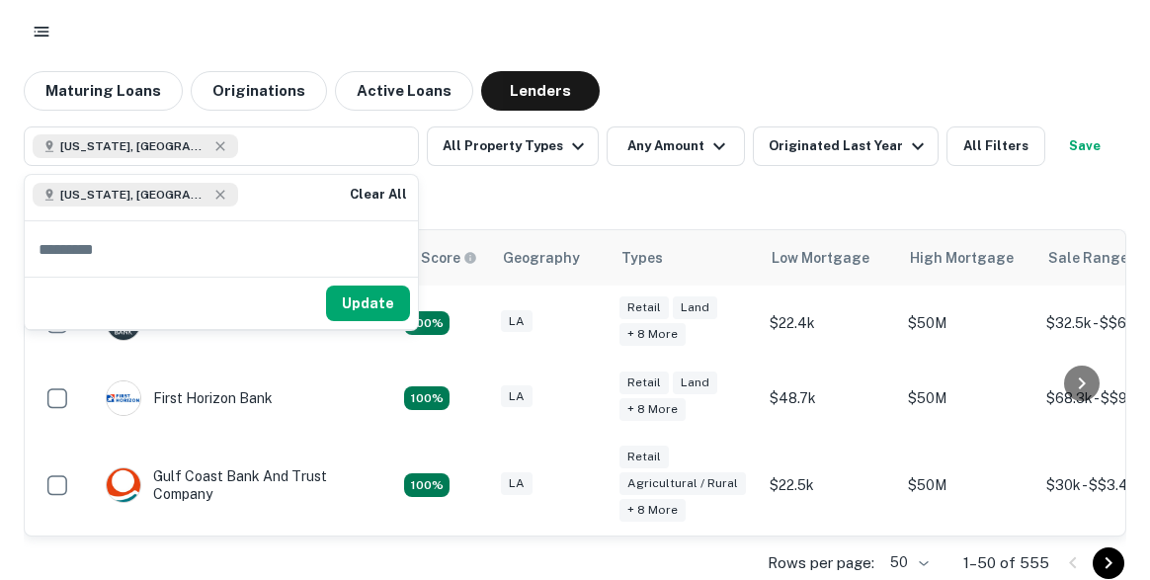
click at [758, 199] on div "Louisiana, USA All Property Types Any Amount Originated Last Year All Filters S…" at bounding box center [575, 169] width 1102 height 87
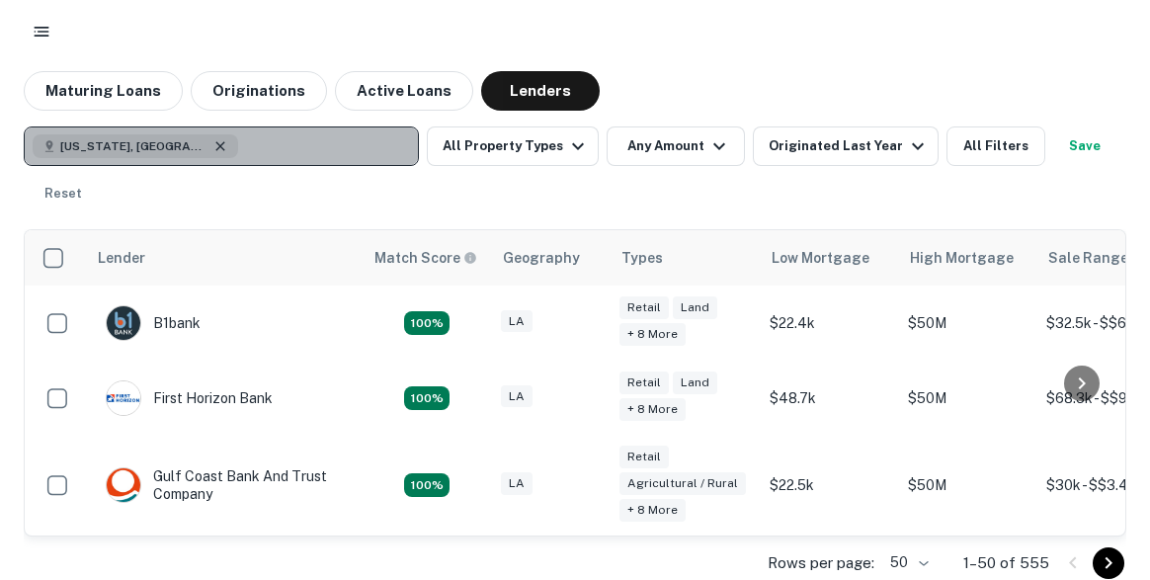
click at [212, 145] on icon "button" at bounding box center [220, 146] width 16 height 16
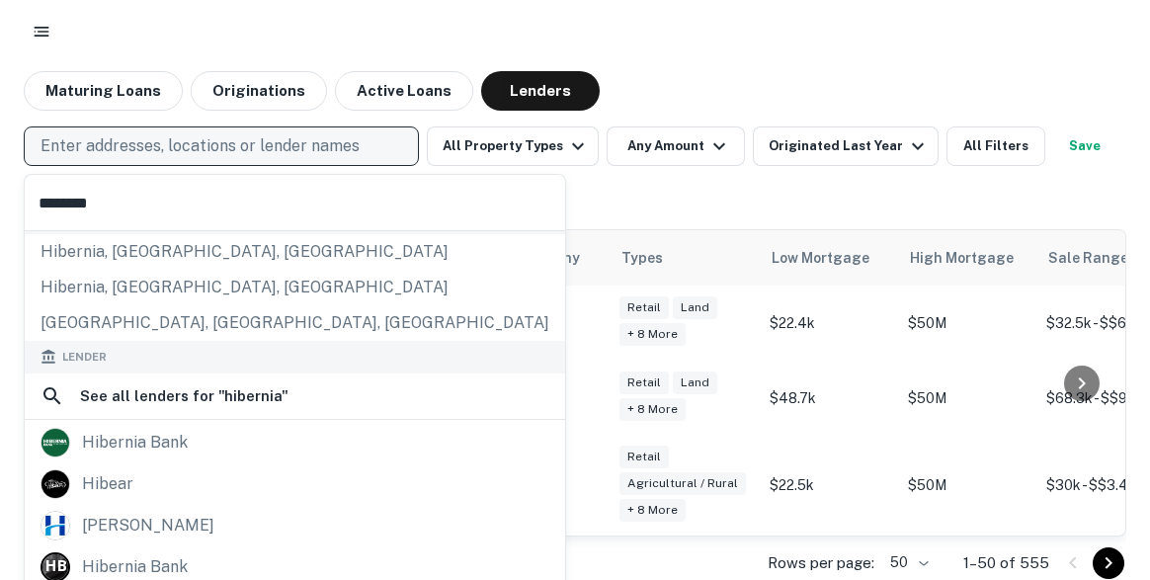
scroll to position [197, 0]
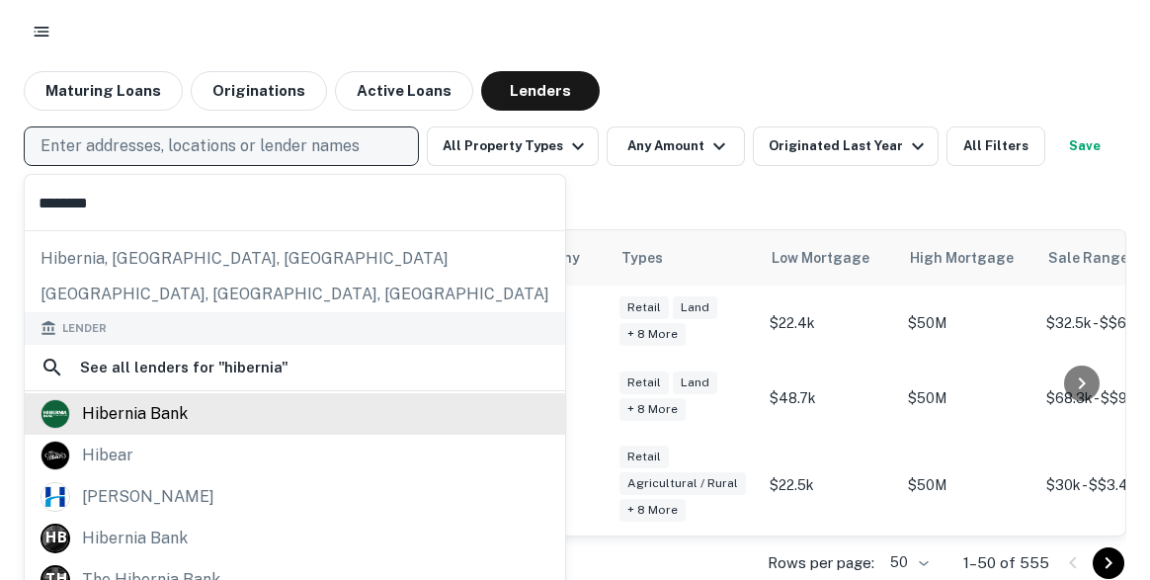
type input "********"
click at [171, 416] on div "hibernia bank" at bounding box center [135, 414] width 106 height 30
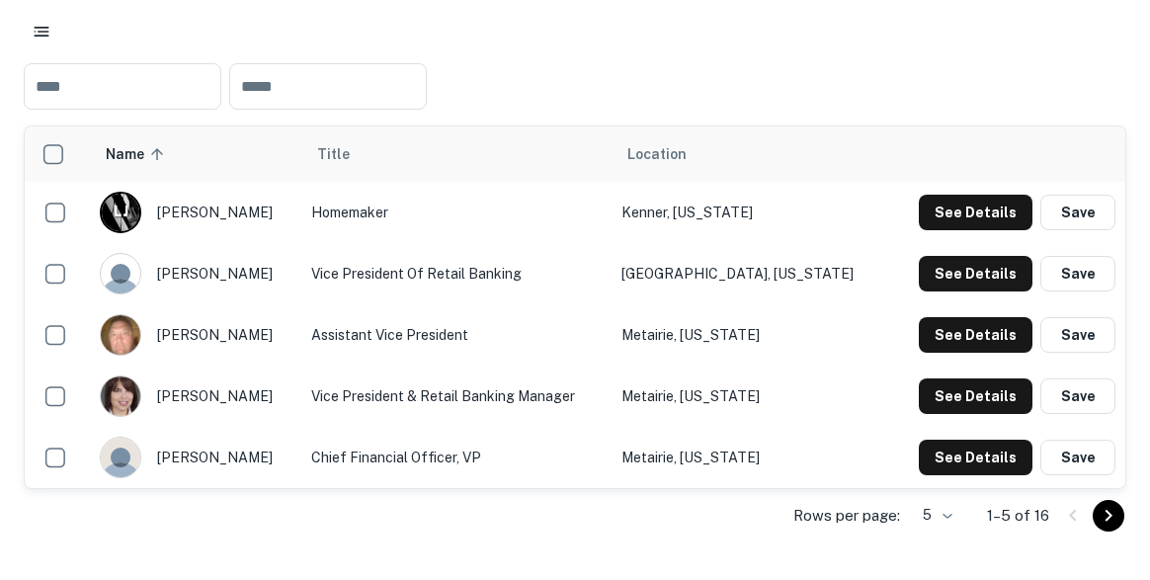
scroll to position [471, 0]
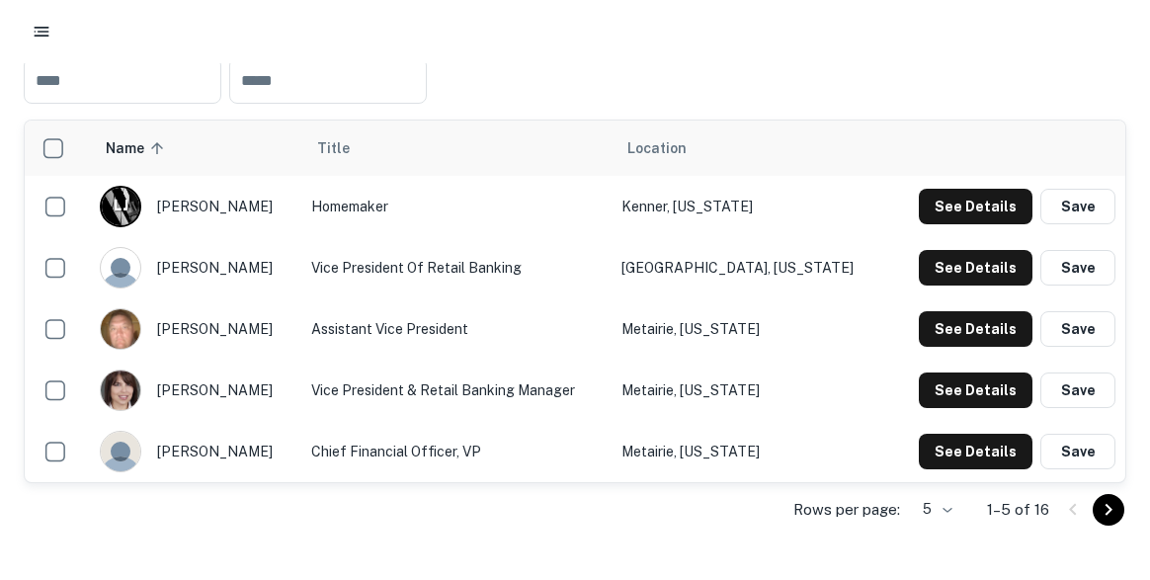
click at [936, 504] on li "25" at bounding box center [933, 503] width 51 height 36
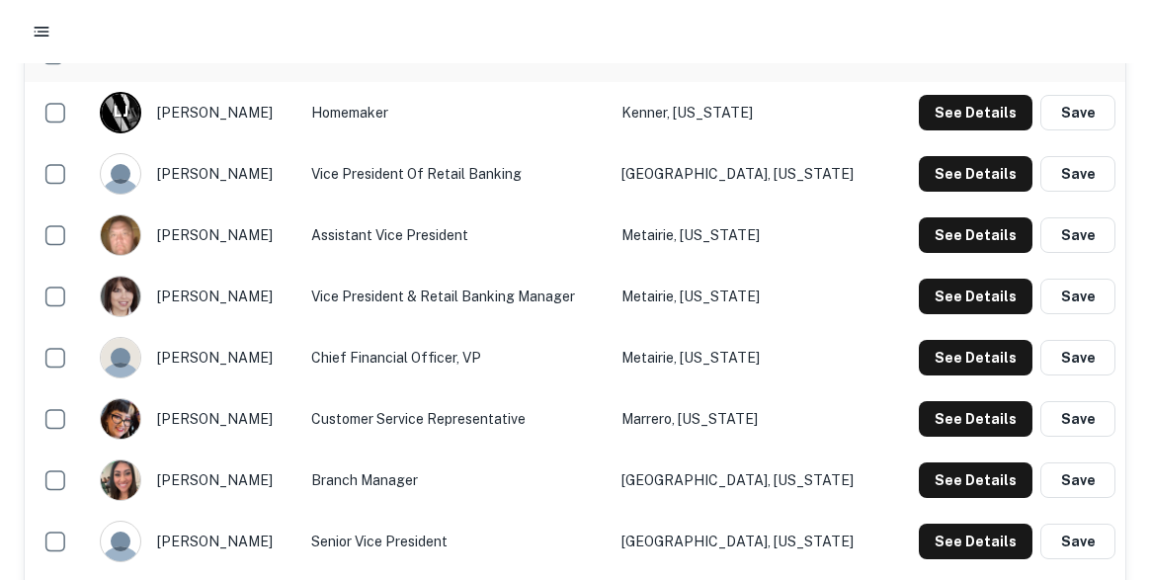
scroll to position [569, 0]
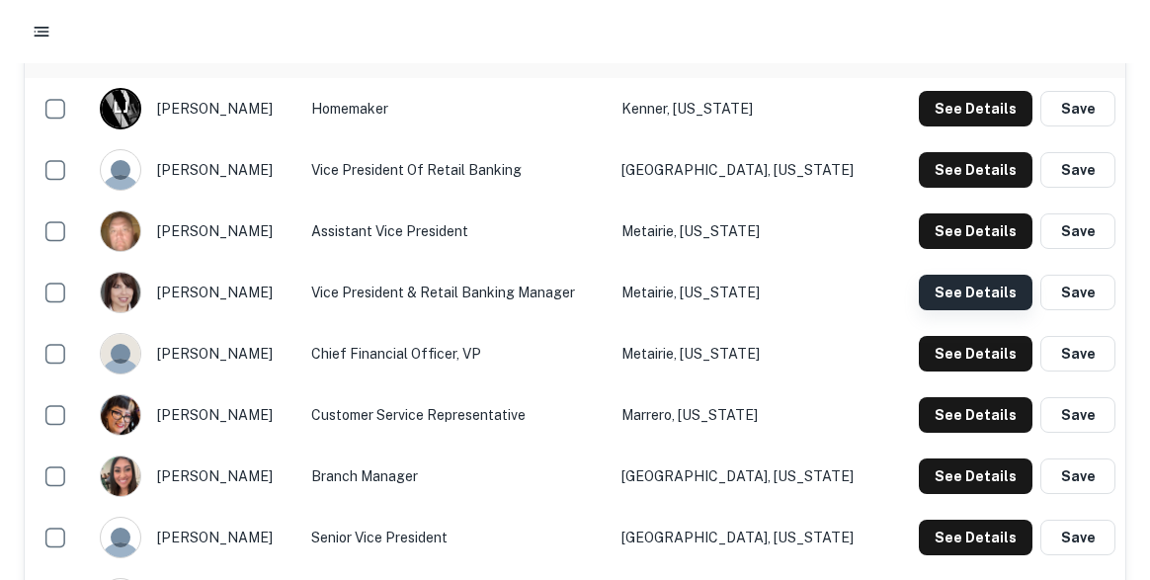
click at [946, 295] on button "See Details" at bounding box center [975, 293] width 114 height 36
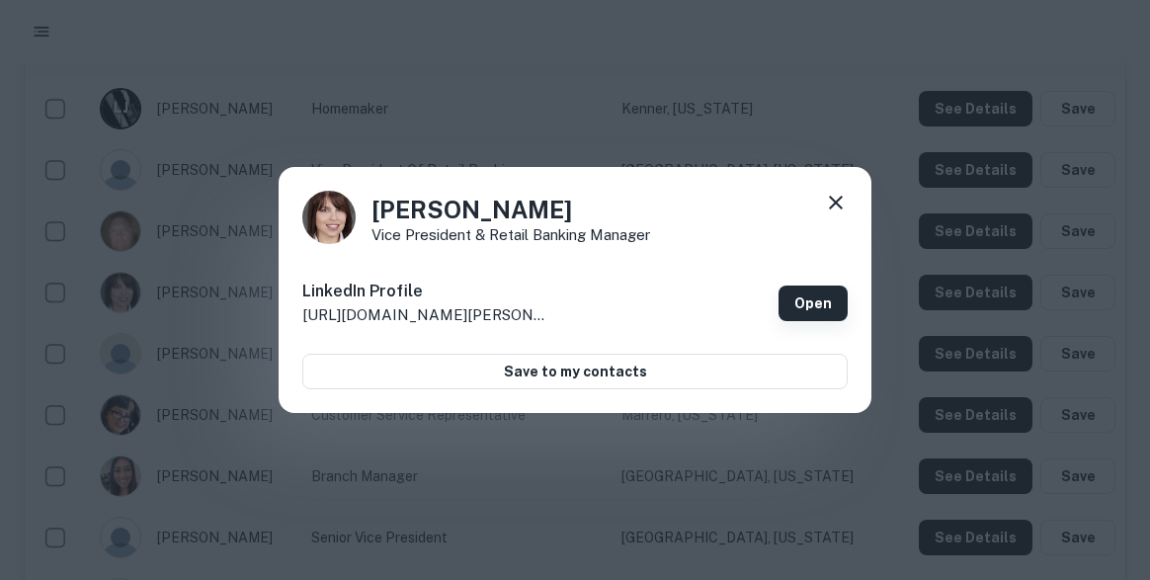
click at [808, 306] on link "Open" at bounding box center [812, 303] width 69 height 36
click at [840, 198] on icon at bounding box center [836, 203] width 24 height 24
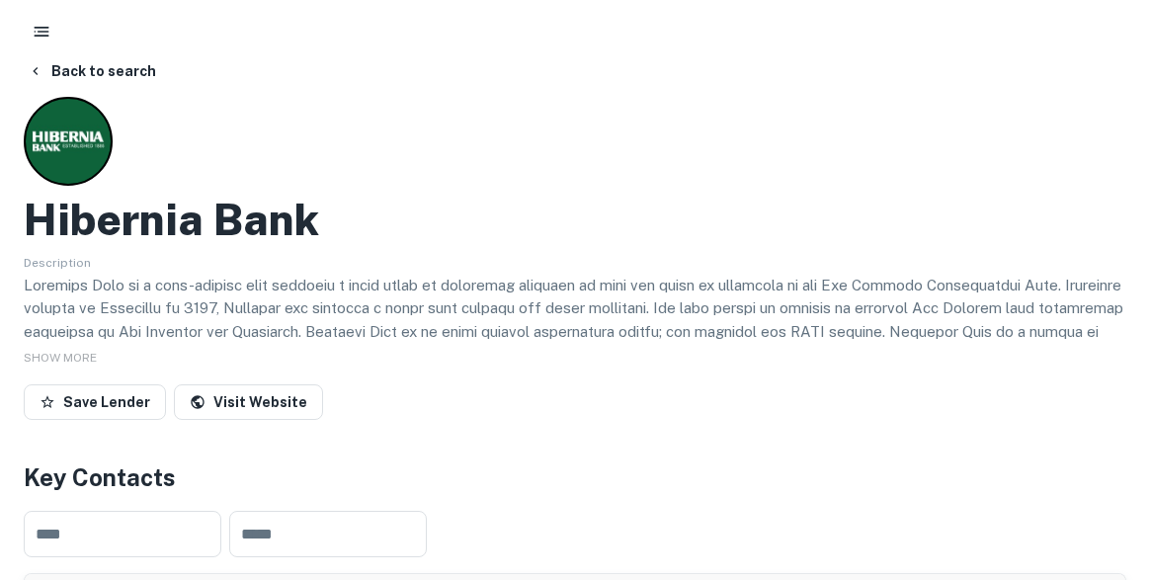
scroll to position [0, 0]
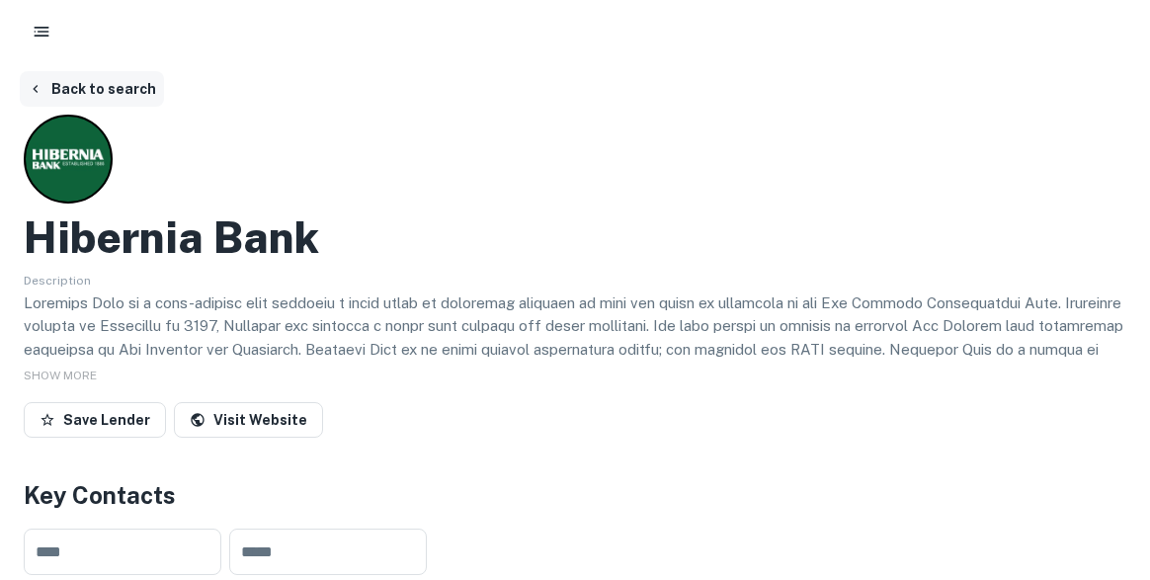
click at [63, 77] on button "Back to search" at bounding box center [92, 89] width 144 height 36
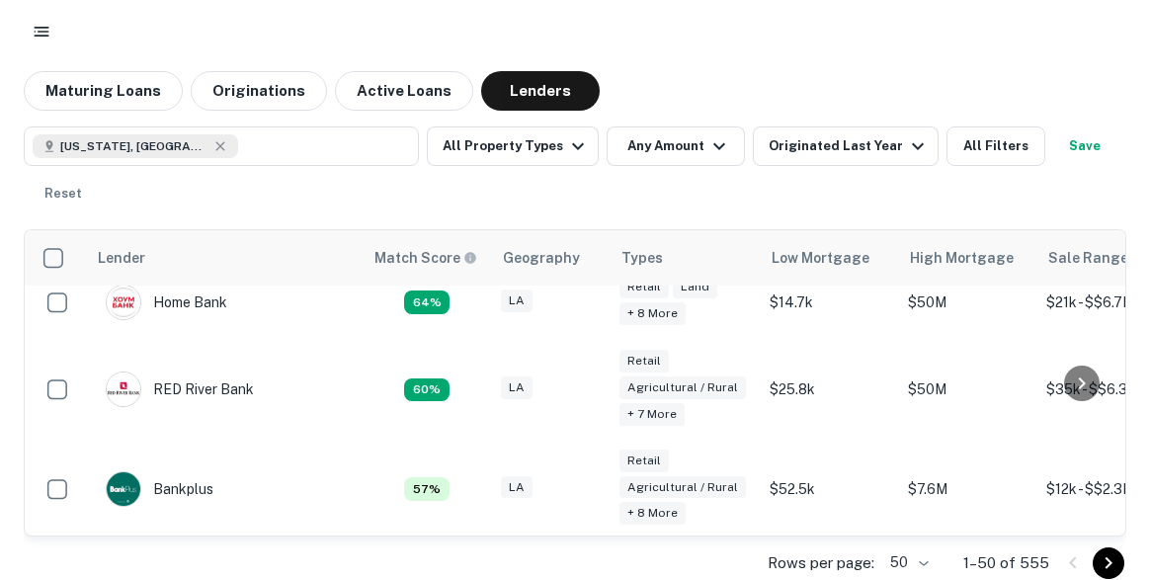
scroll to position [653, 0]
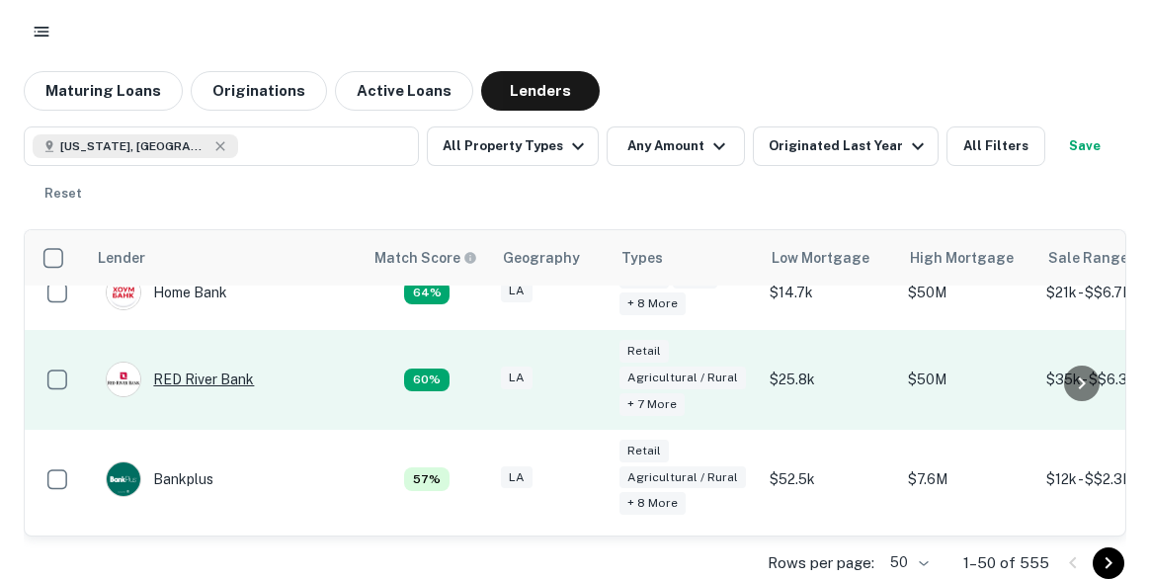
click at [229, 372] on div "RED River Bank" at bounding box center [180, 379] width 148 height 36
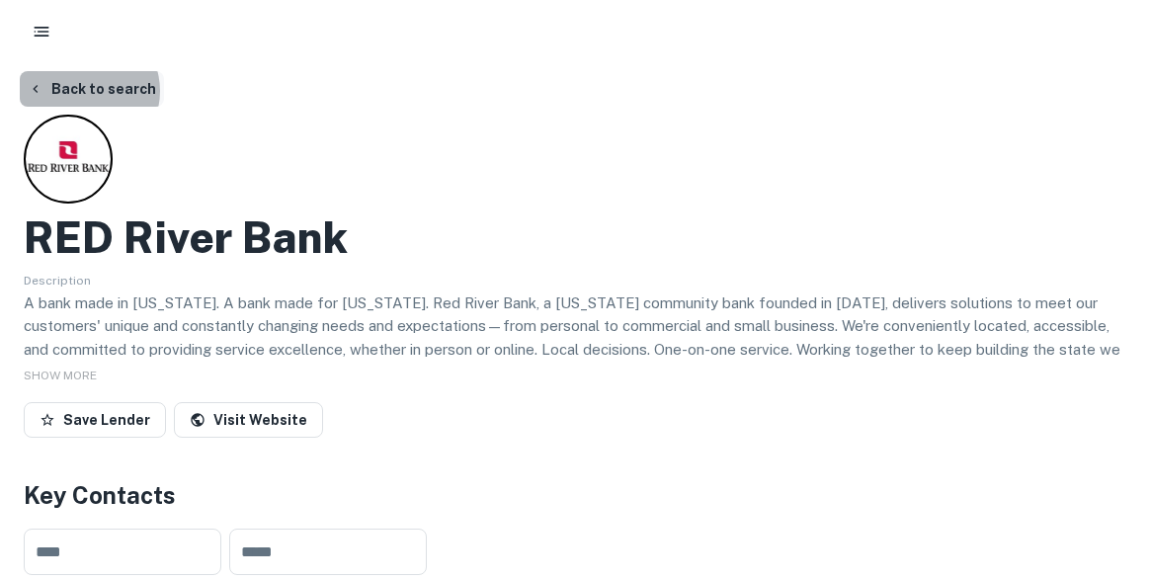
click at [84, 91] on button "Back to search" at bounding box center [92, 89] width 144 height 36
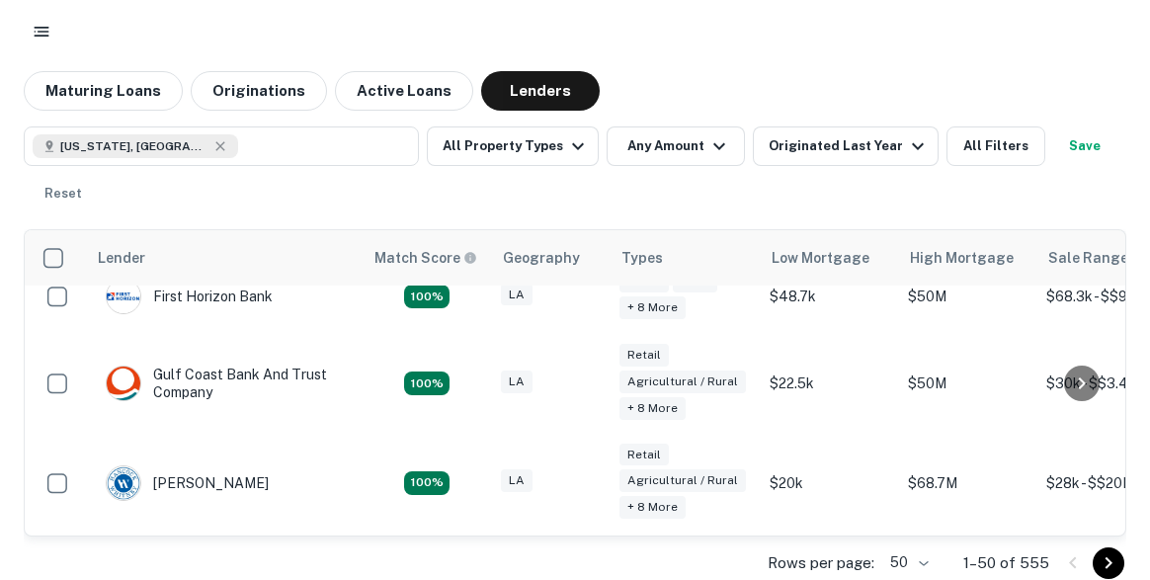
scroll to position [103, 0]
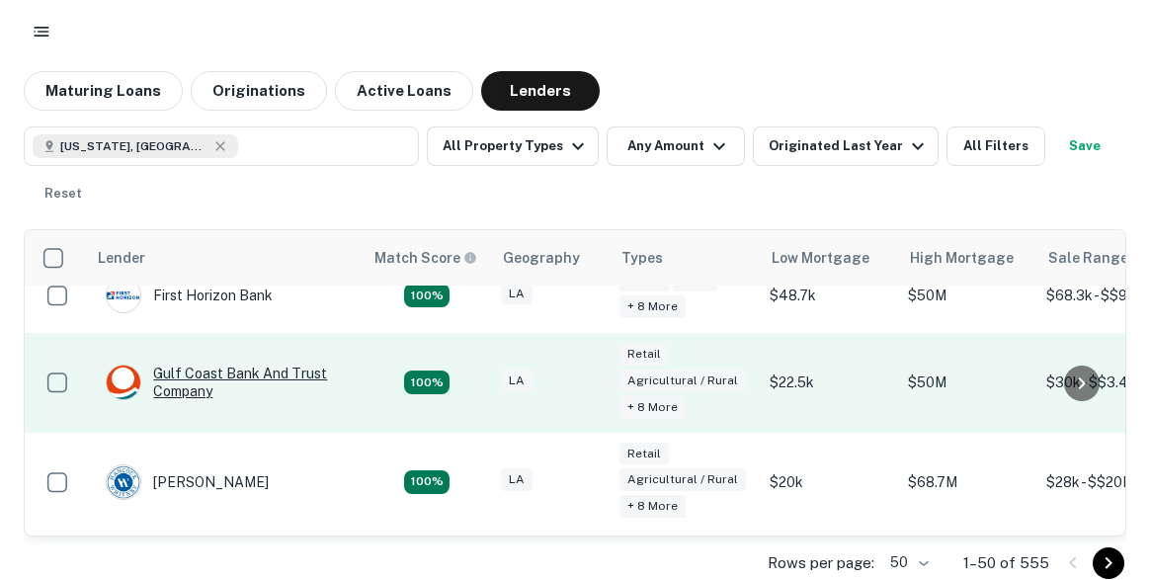
click at [261, 378] on div "Gulf Coast Bank And Trust Company" at bounding box center [224, 382] width 237 height 36
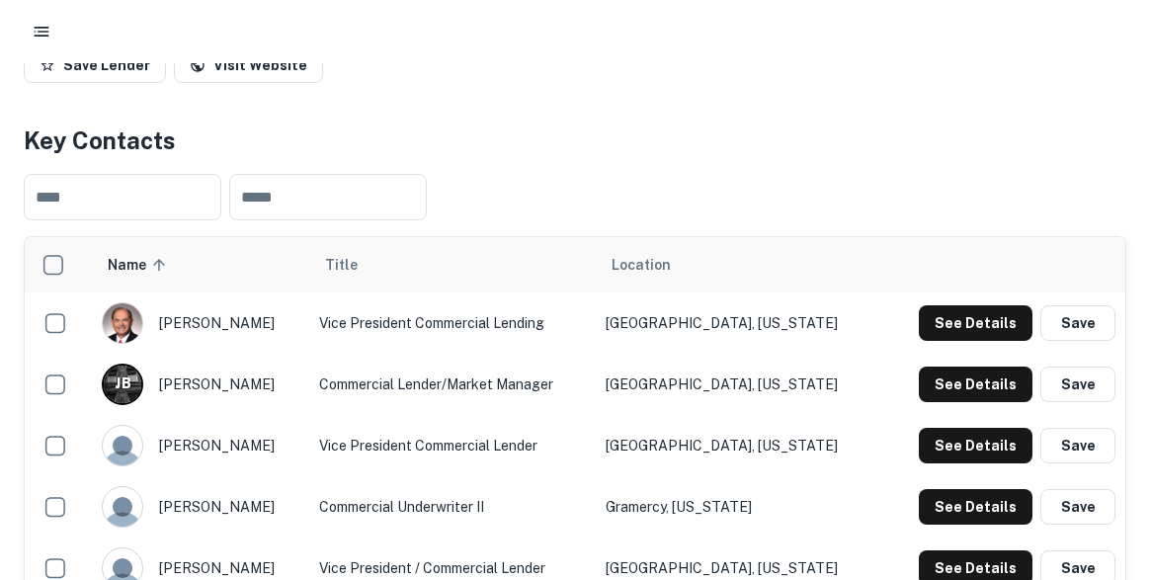
scroll to position [338, 0]
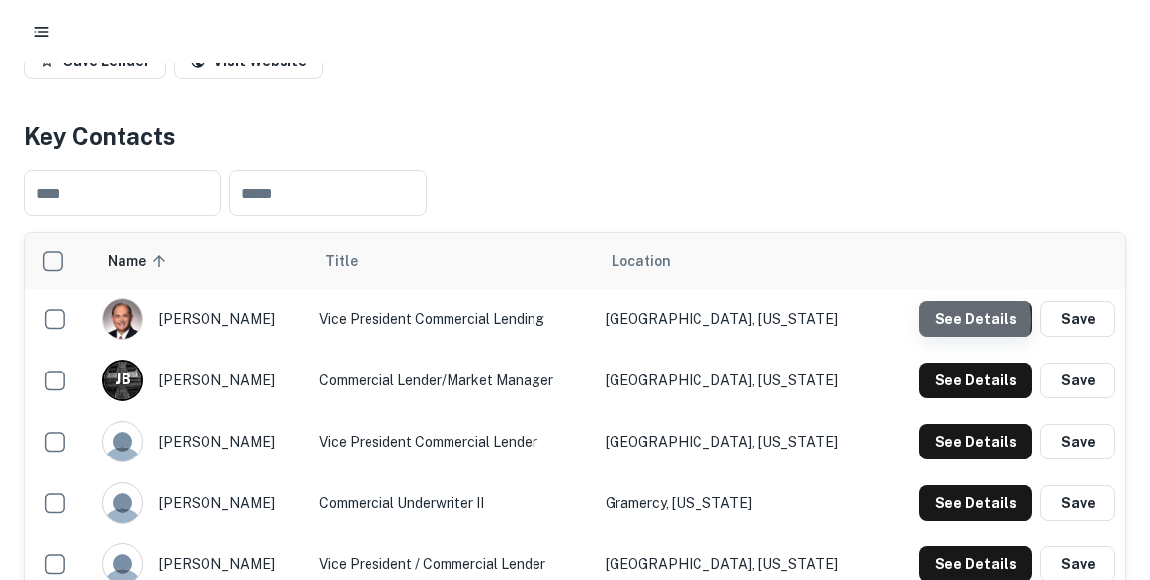
click at [958, 320] on button "See Details" at bounding box center [975, 319] width 114 height 36
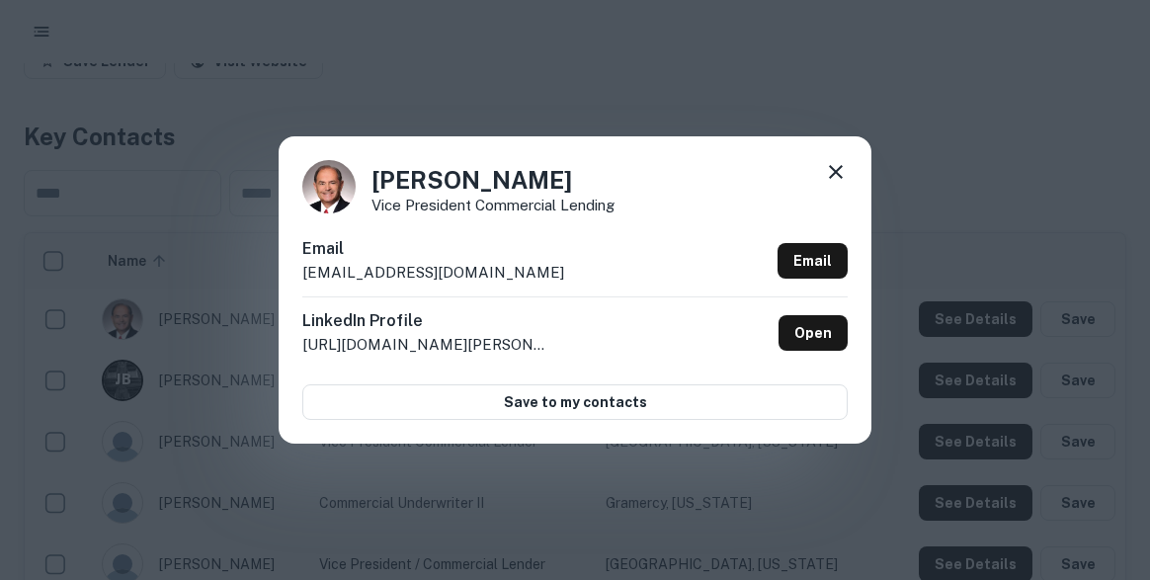
click at [832, 177] on icon at bounding box center [836, 172] width 24 height 24
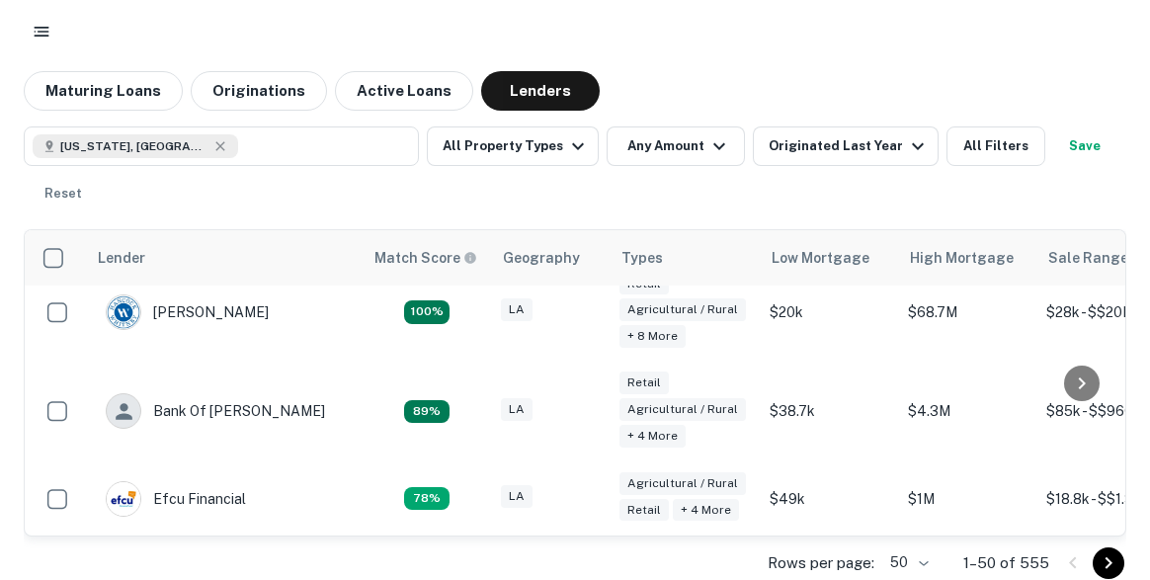
scroll to position [271, 0]
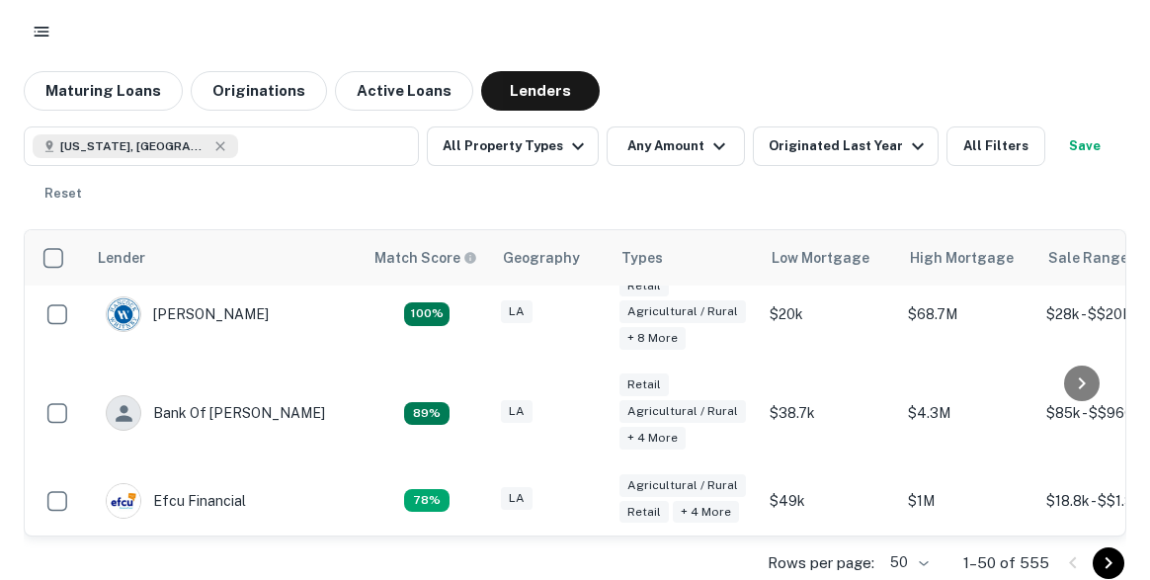
click at [256, 316] on div "Hancock Whitney" at bounding box center [187, 314] width 163 height 36
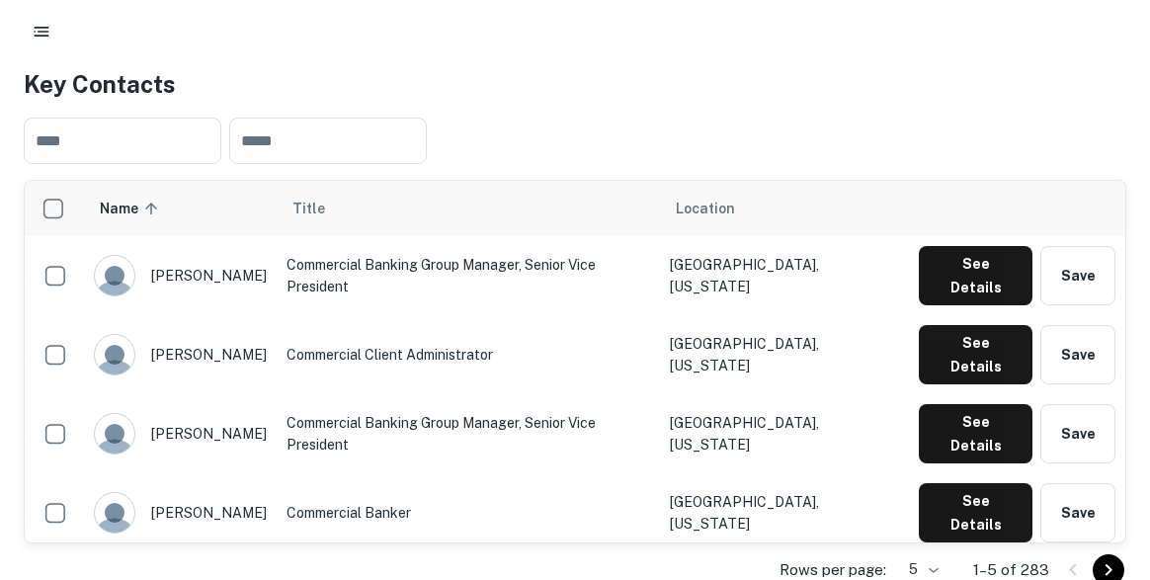
scroll to position [416, 0]
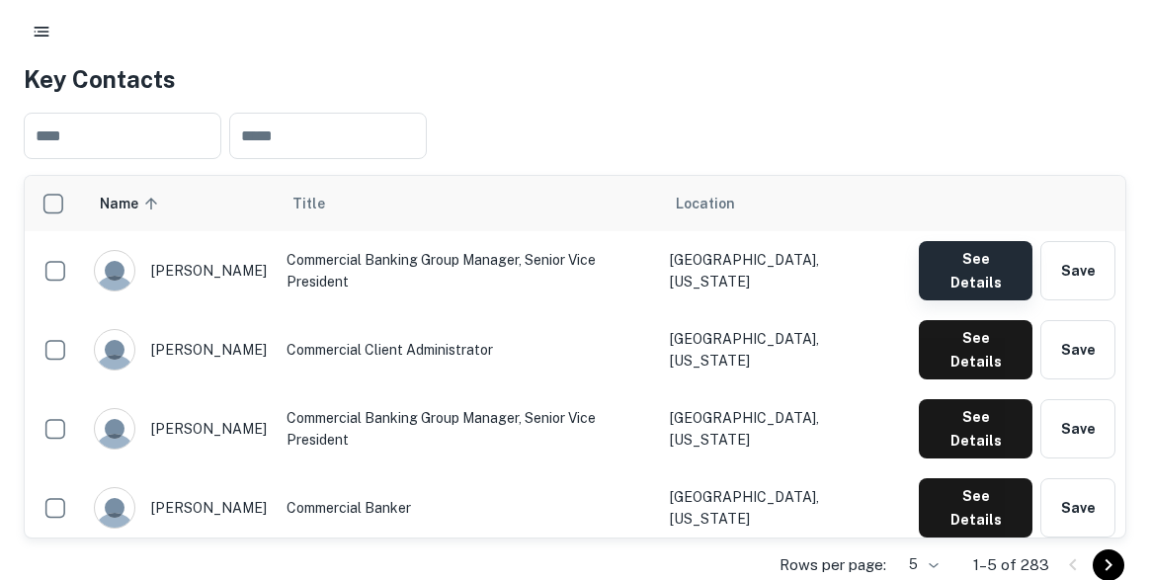
click at [935, 260] on button "See Details" at bounding box center [975, 270] width 114 height 59
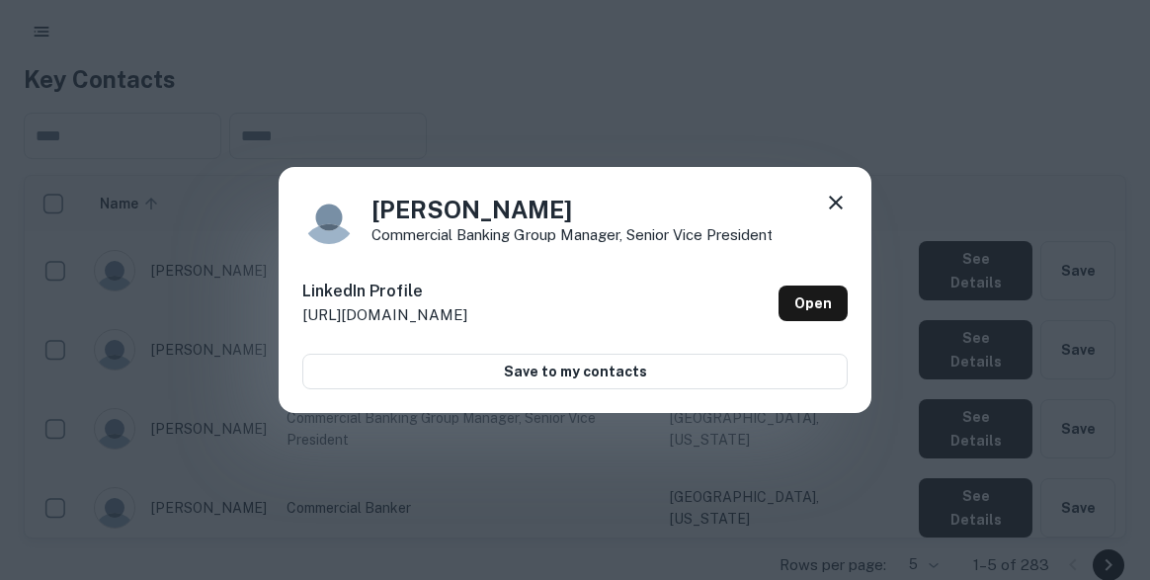
click at [836, 201] on icon at bounding box center [836, 203] width 24 height 24
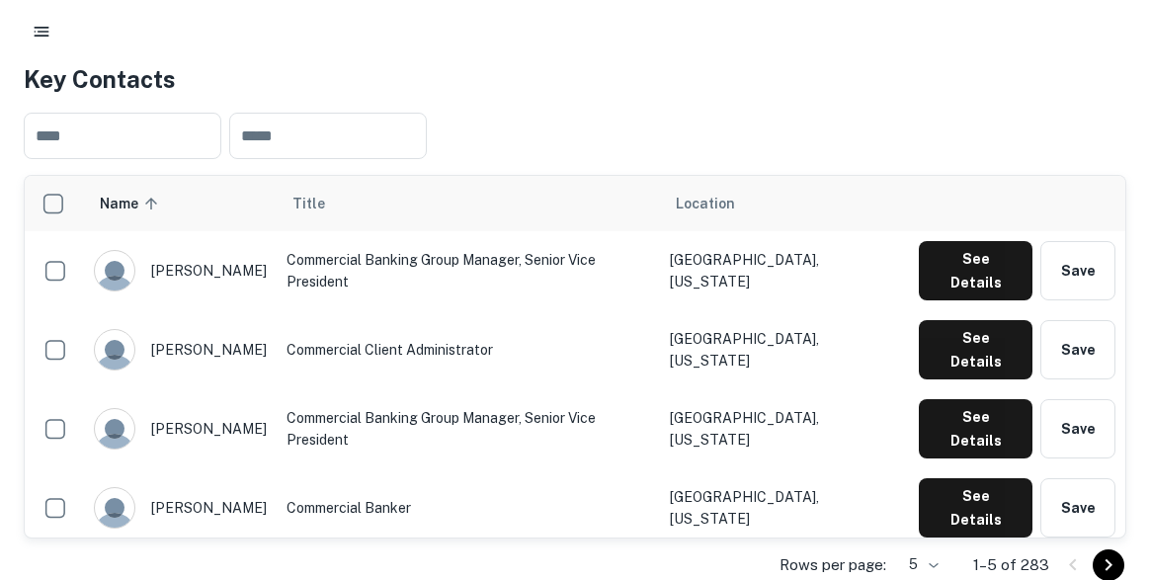
click at [560, 389] on td "Commercial Banking Group Manager, Senior Vice President" at bounding box center [468, 428] width 383 height 79
click at [976, 399] on button "See Details" at bounding box center [975, 428] width 114 height 59
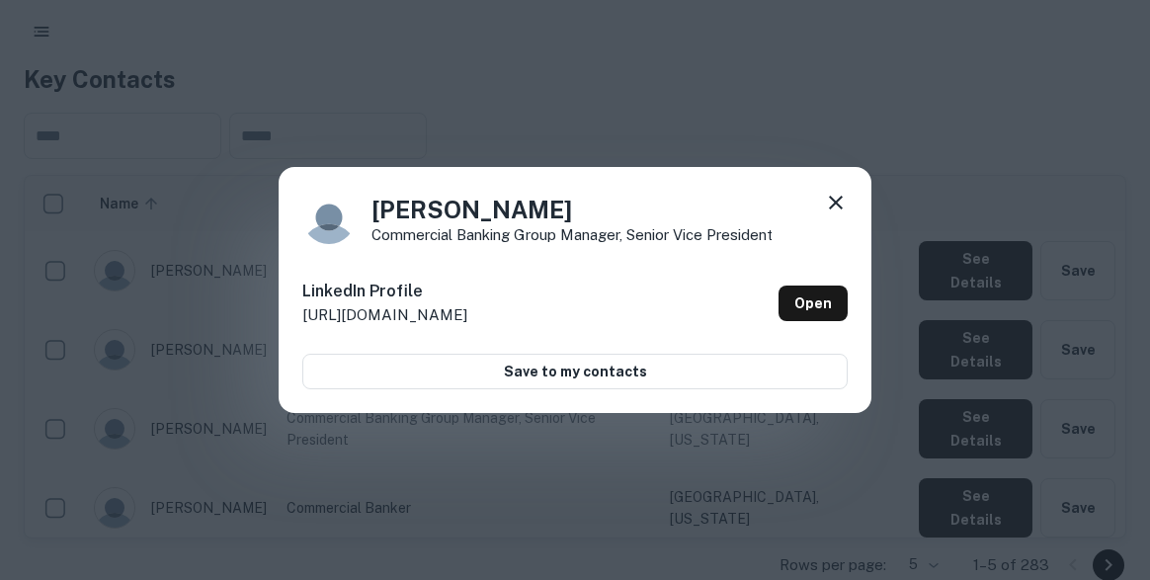
click at [842, 197] on icon at bounding box center [836, 203] width 24 height 24
